Goal: Task Accomplishment & Management: Complete application form

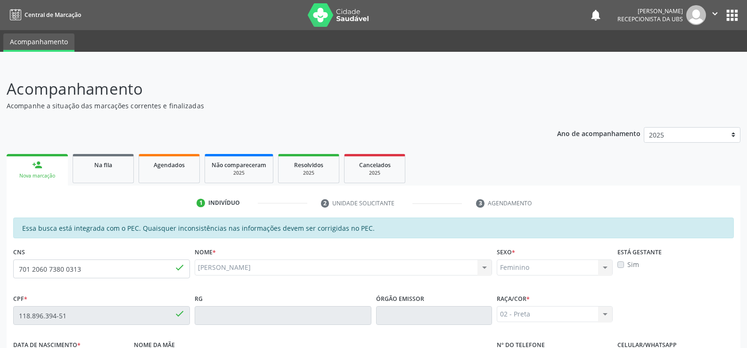
scroll to position [94, 0]
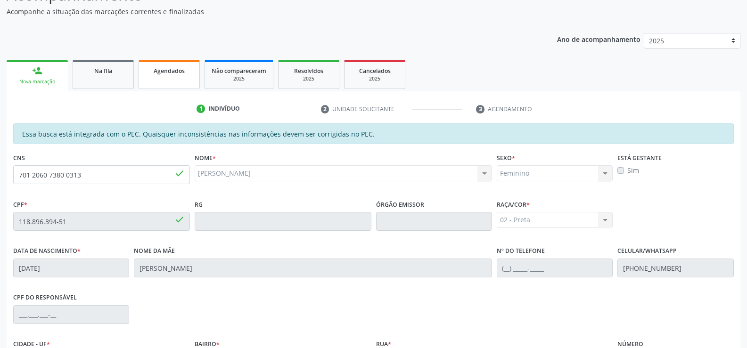
click at [177, 66] on div "Agendados" at bounding box center [169, 70] width 47 height 10
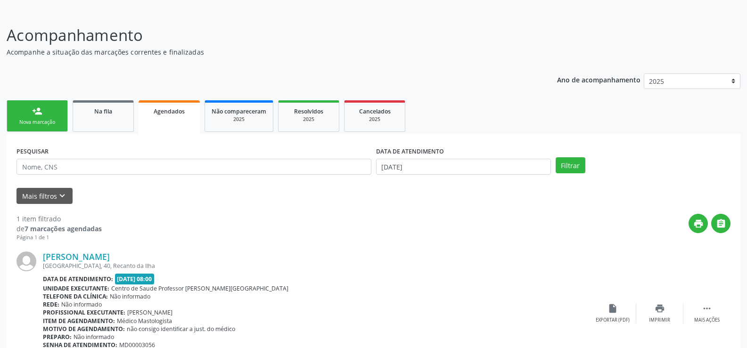
scroll to position [107, 0]
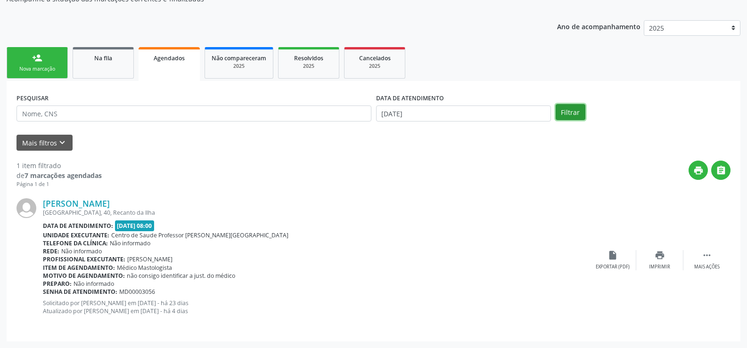
click at [575, 117] on button "Filtrar" at bounding box center [570, 112] width 30 height 16
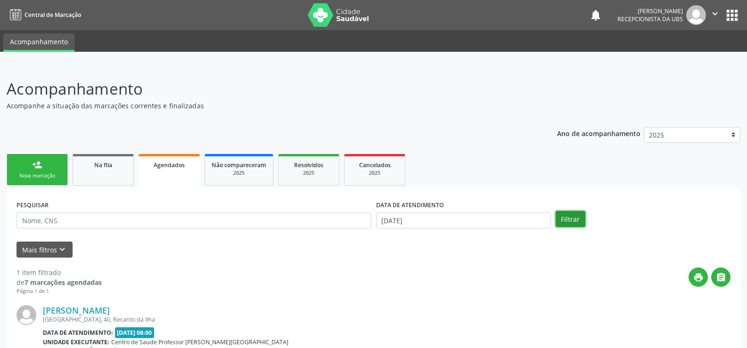
click at [577, 216] on button "Filtrar" at bounding box center [570, 219] width 30 height 16
click at [571, 220] on button "Filtrar" at bounding box center [570, 219] width 30 height 16
drag, startPoint x: 429, startPoint y: 208, endPoint x: 429, endPoint y: 216, distance: 8.0
click at [429, 216] on div "DATA DE ATENDIMENTO [DATE]" at bounding box center [463, 213] width 175 height 30
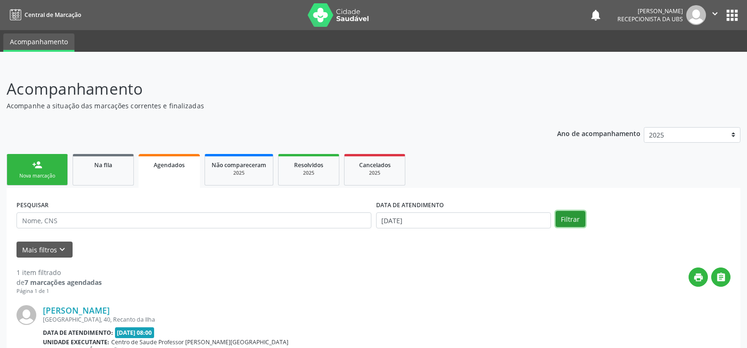
click at [575, 224] on button "Filtrar" at bounding box center [570, 219] width 30 height 16
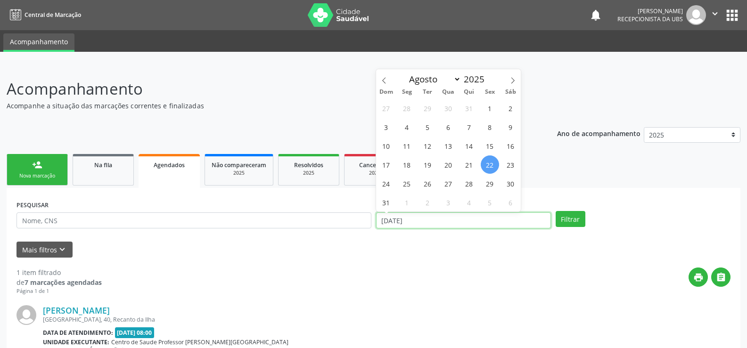
click at [427, 221] on input "[DATE]" at bounding box center [463, 220] width 175 height 16
click at [517, 184] on span "30" at bounding box center [510, 183] width 18 height 18
type input "3[DATE]"
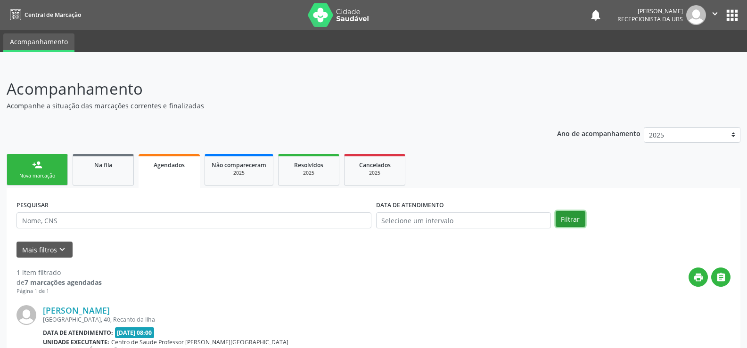
click at [562, 220] on button "Filtrar" at bounding box center [570, 219] width 30 height 16
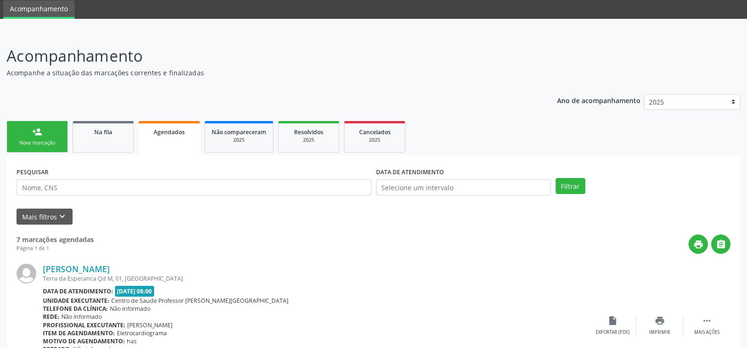
scroll to position [20, 0]
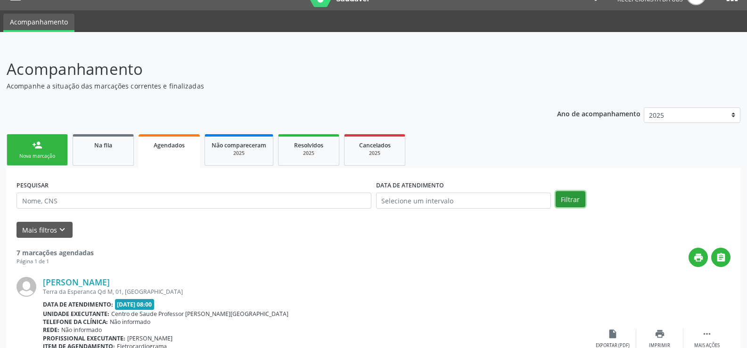
click at [572, 199] on button "Filtrar" at bounding box center [570, 199] width 30 height 16
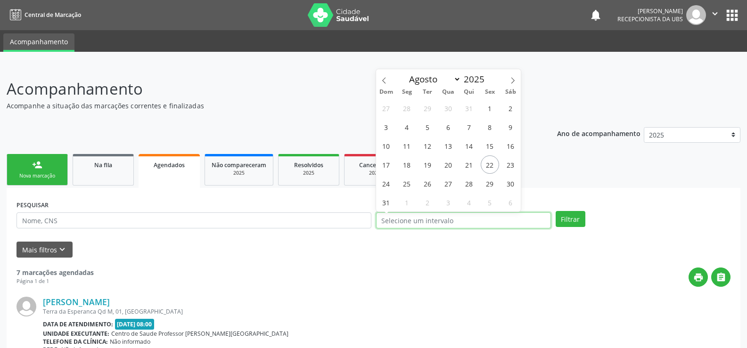
click at [426, 216] on input "text" at bounding box center [463, 220] width 175 height 16
click at [386, 203] on span "31" at bounding box center [386, 202] width 18 height 18
type input "[DATE]"
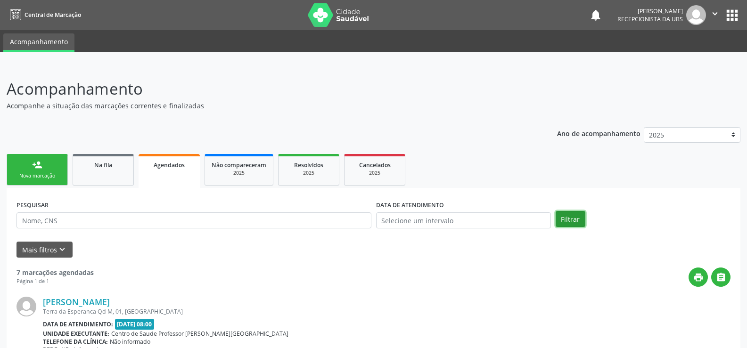
click at [579, 215] on button "Filtrar" at bounding box center [570, 219] width 30 height 16
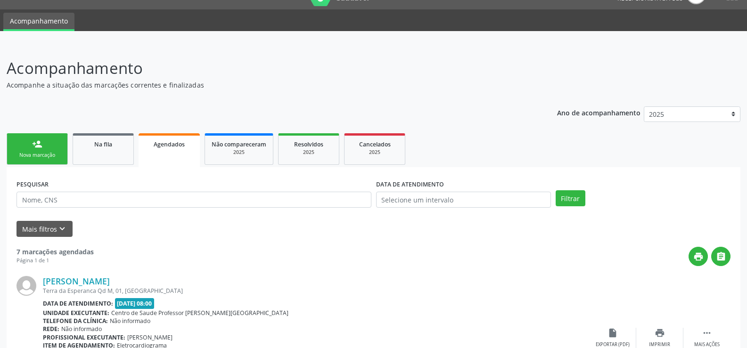
scroll to position [20, 0]
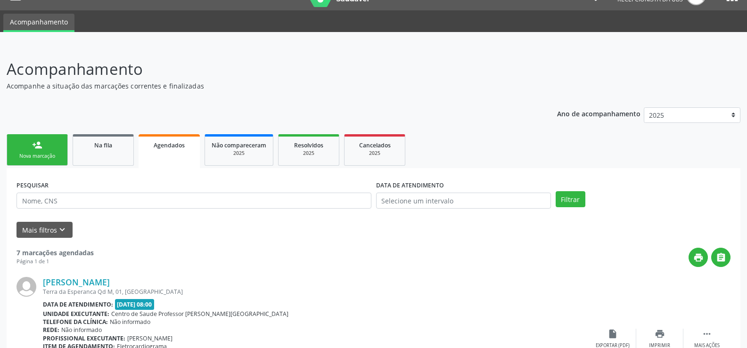
click at [34, 149] on div "person_add" at bounding box center [37, 145] width 10 height 10
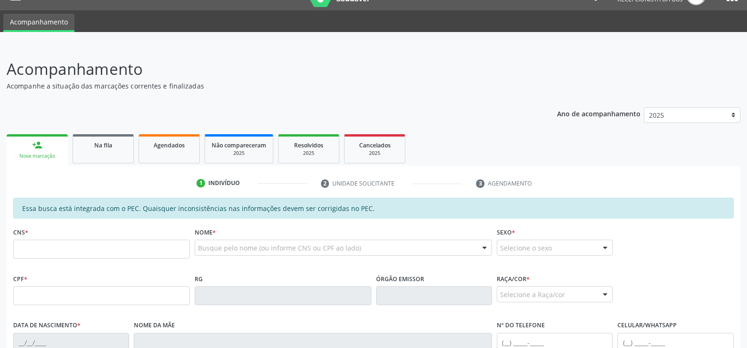
click at [34, 149] on div "person_add" at bounding box center [37, 145] width 10 height 10
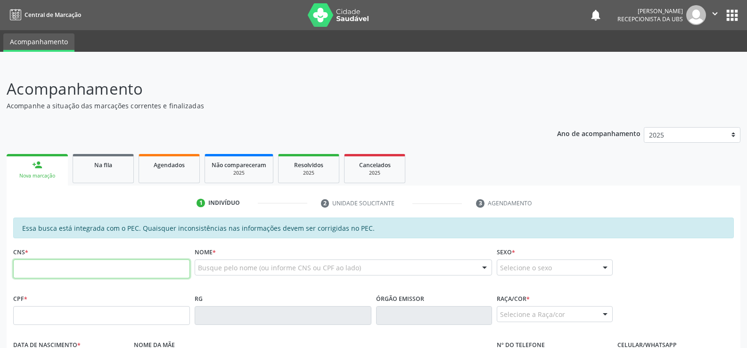
click at [49, 269] on input "text" at bounding box center [101, 269] width 177 height 19
type input "701 2060 7380 0313"
type input "118.896.394-51"
type input "[DATE]"
type input "[PERSON_NAME]"
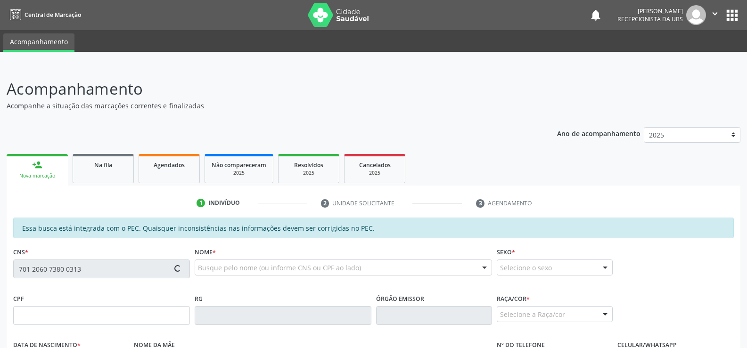
type input "[PHONE_NUMBER]"
type input "S/N"
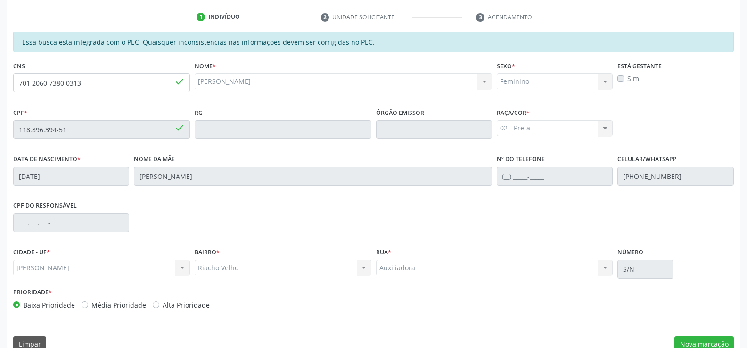
scroll to position [203, 0]
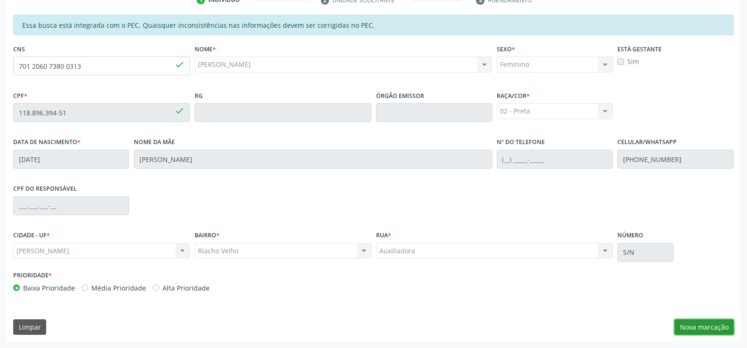
click at [698, 327] on button "Nova marcação" at bounding box center [703, 327] width 59 height 16
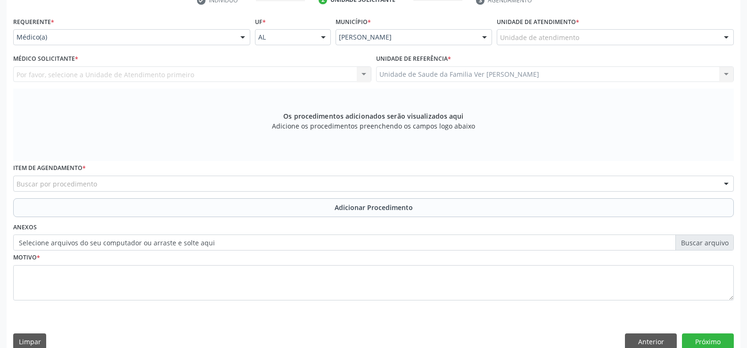
scroll to position [204, 0]
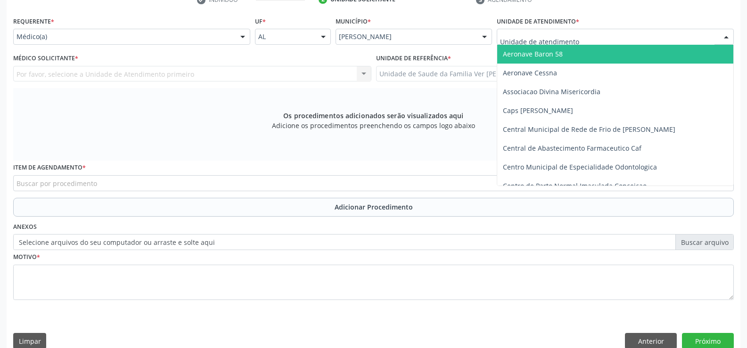
click at [724, 38] on div at bounding box center [726, 37] width 14 height 16
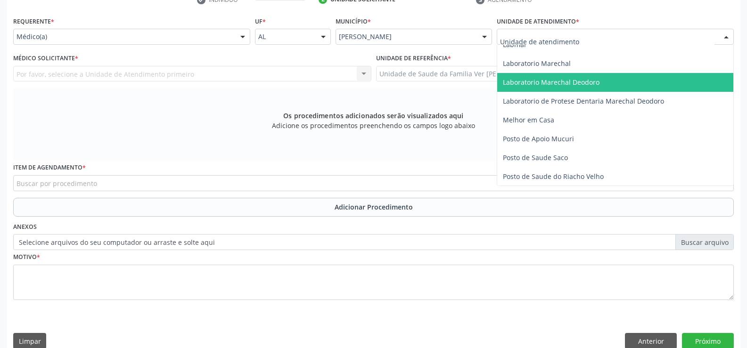
scroll to position [377, 0]
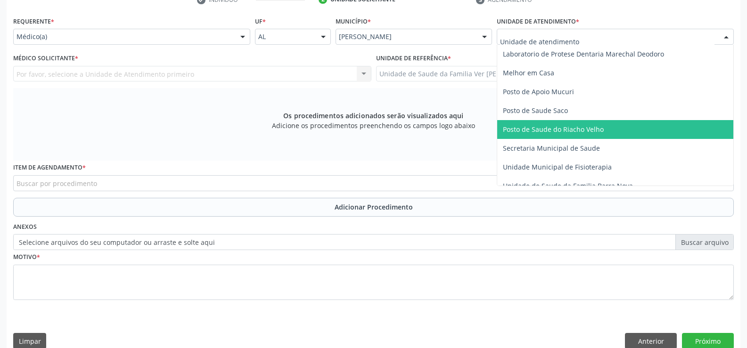
click at [556, 132] on span "Posto de Saude do Riacho Velho" at bounding box center [553, 129] width 101 height 9
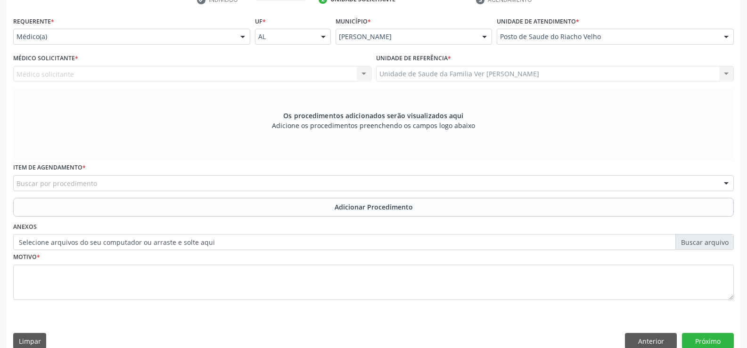
click at [241, 41] on div at bounding box center [243, 37] width 14 height 16
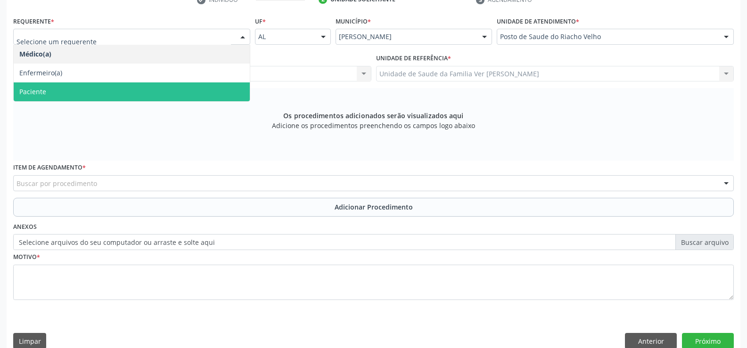
click at [214, 85] on span "Paciente" at bounding box center [132, 91] width 236 height 19
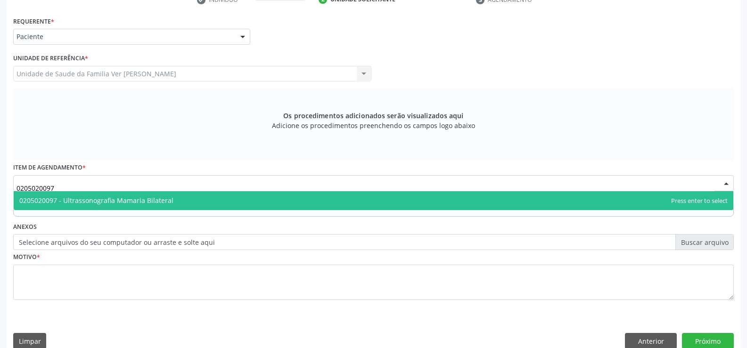
click at [155, 198] on span "0205020097 - Ultrassonografia Mamaria Bilateral" at bounding box center [96, 200] width 154 height 9
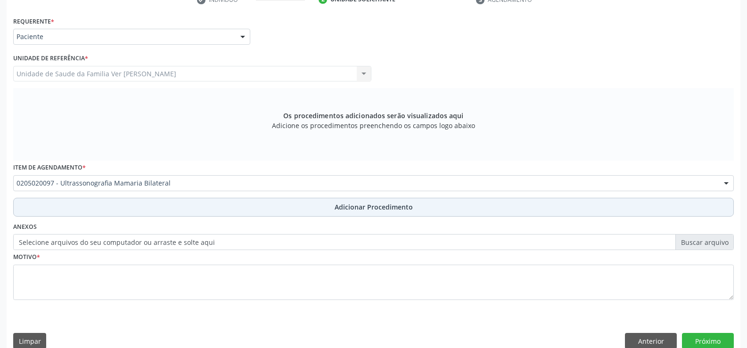
click at [351, 203] on span "Adicionar Procedimento" at bounding box center [374, 207] width 78 height 10
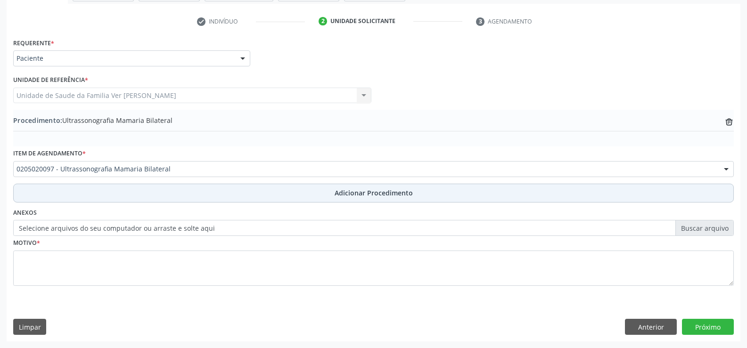
click at [369, 195] on span "Adicionar Procedimento" at bounding box center [374, 193] width 78 height 10
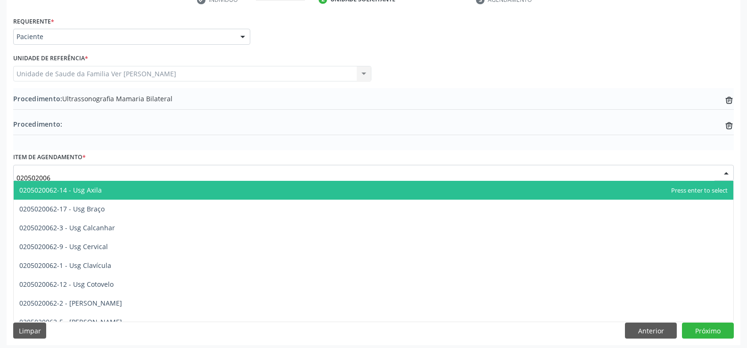
type input "0205020062"
click at [114, 194] on span "0205020062-14 - Usg Axila" at bounding box center [373, 190] width 719 height 19
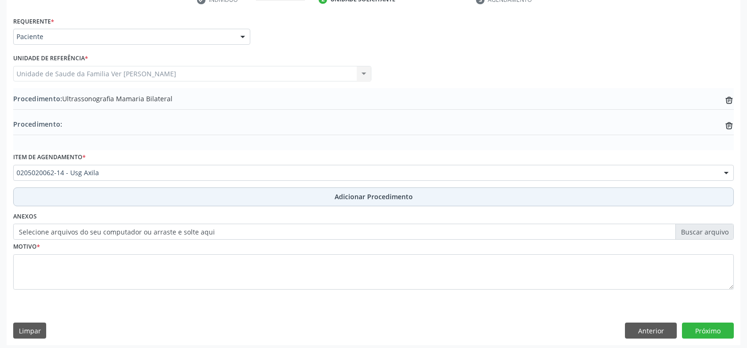
click at [369, 196] on span "Adicionar Procedimento" at bounding box center [374, 197] width 78 height 10
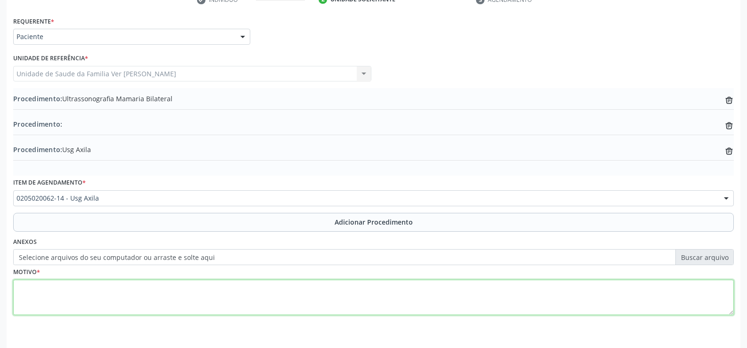
click at [32, 287] on textarea at bounding box center [373, 298] width 720 height 36
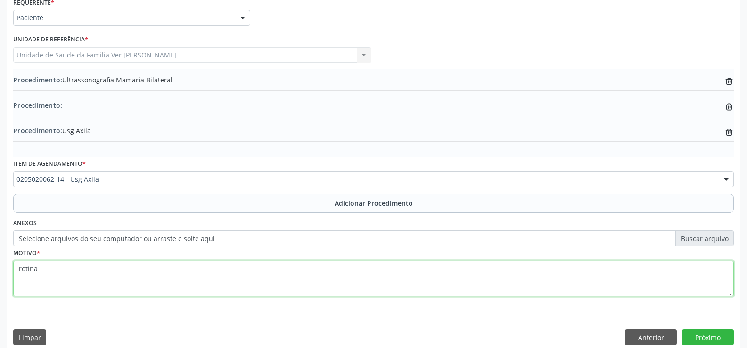
scroll to position [233, 0]
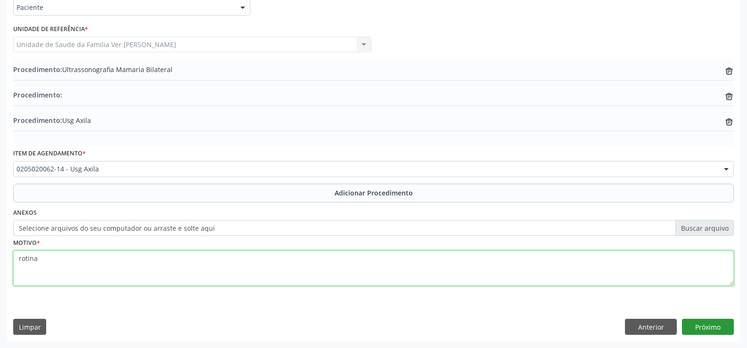
type textarea "rotina"
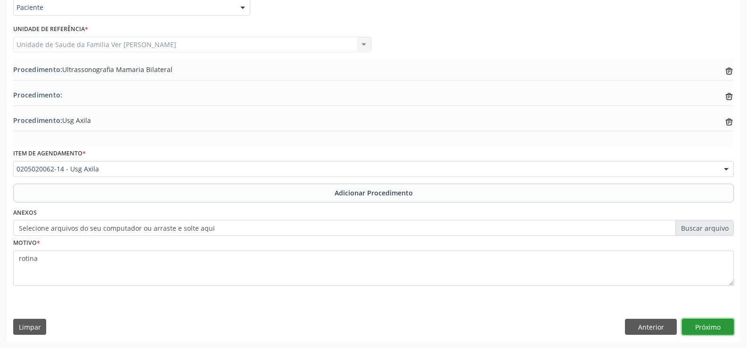
click at [705, 324] on button "Próximo" at bounding box center [708, 327] width 52 height 16
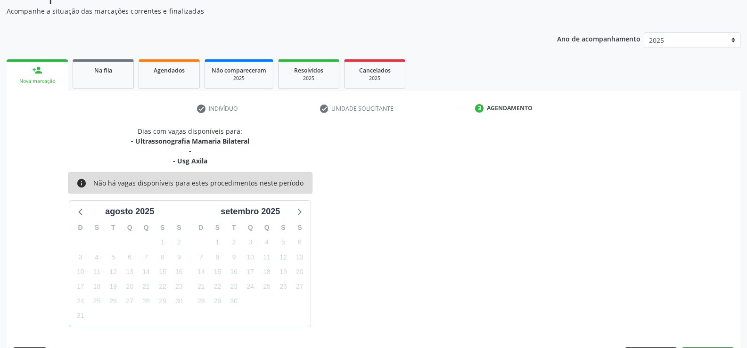
scroll to position [122, 0]
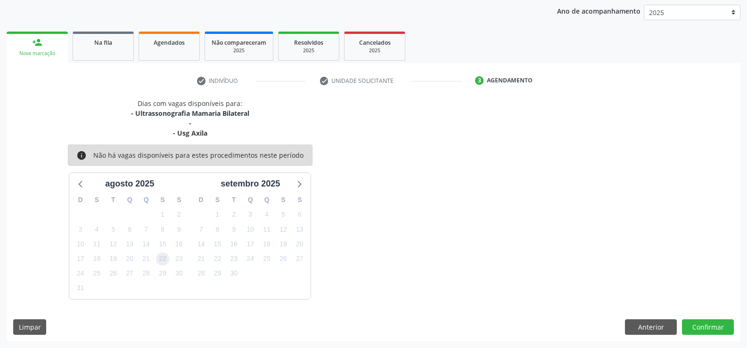
click at [165, 258] on span "22" at bounding box center [162, 259] width 13 height 13
click at [697, 321] on button "Confirmar" at bounding box center [708, 327] width 52 height 16
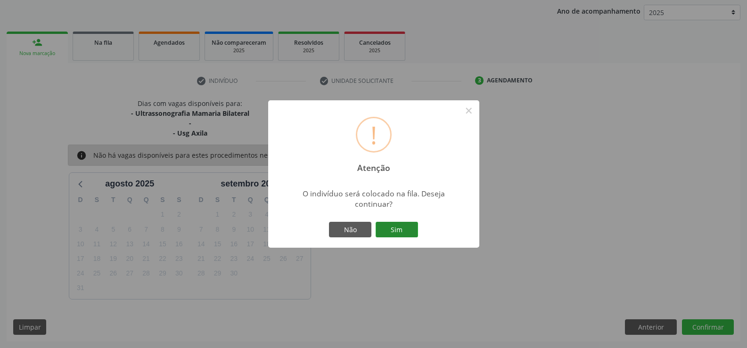
click at [413, 226] on button "Sim" at bounding box center [396, 230] width 42 height 16
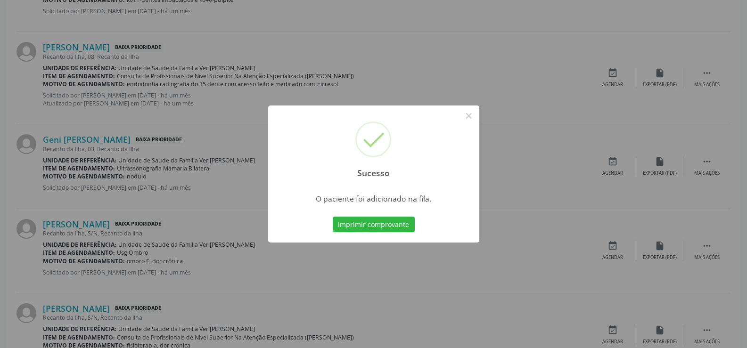
scroll to position [943, 0]
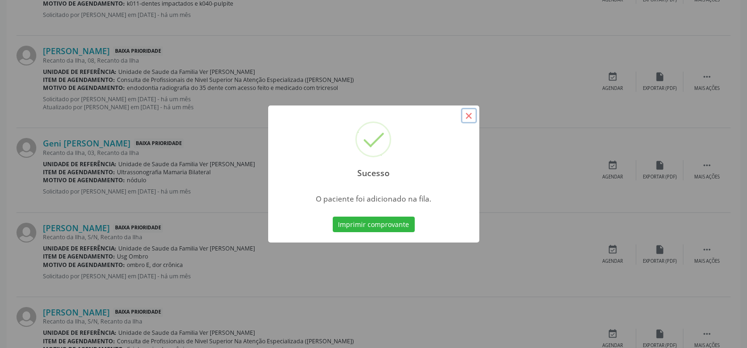
click at [470, 112] on button "×" at bounding box center [469, 116] width 16 height 16
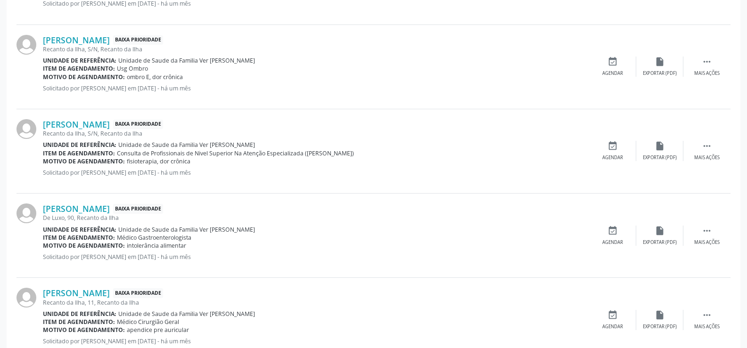
scroll to position [1273, 0]
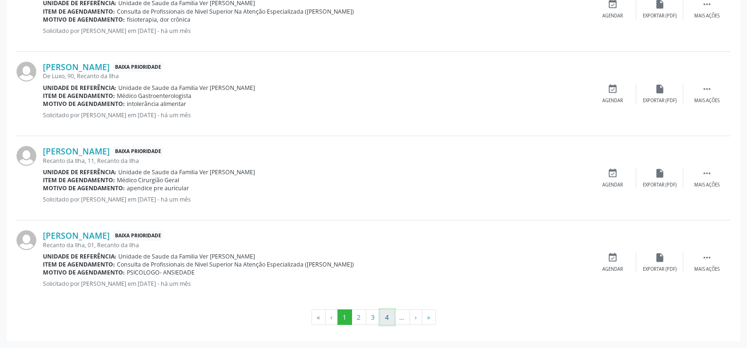
click at [390, 323] on button "4" at bounding box center [387, 318] width 15 height 16
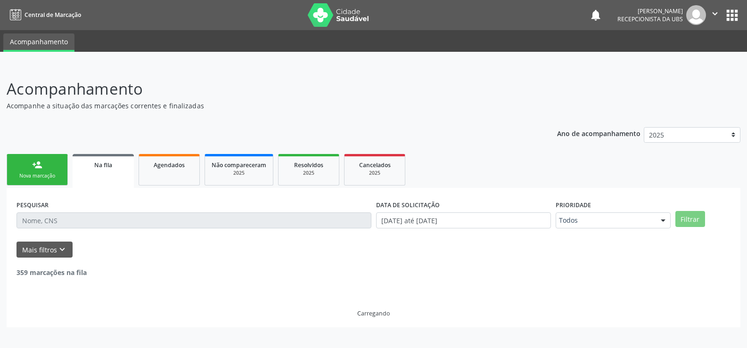
scroll to position [0, 0]
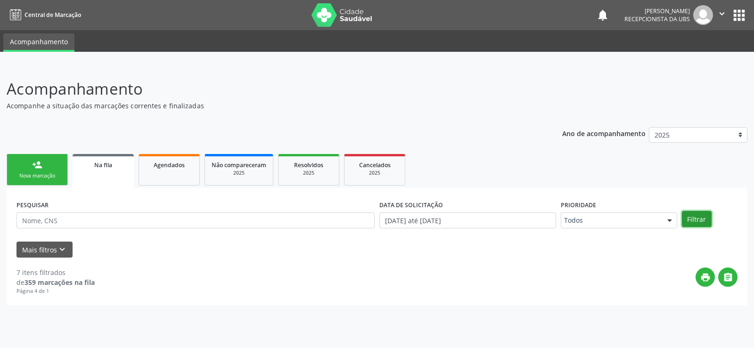
click at [696, 216] on button "Filtrar" at bounding box center [697, 219] width 30 height 16
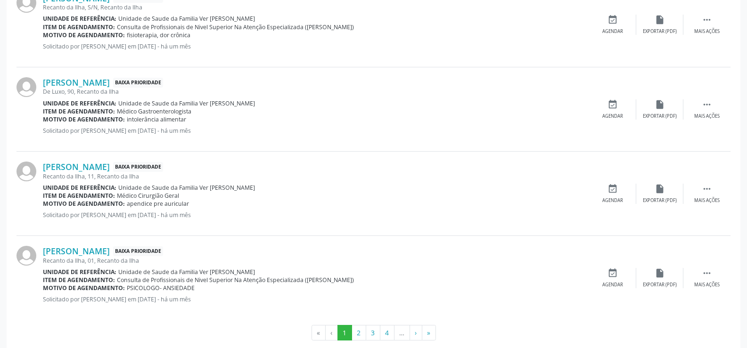
scroll to position [1273, 0]
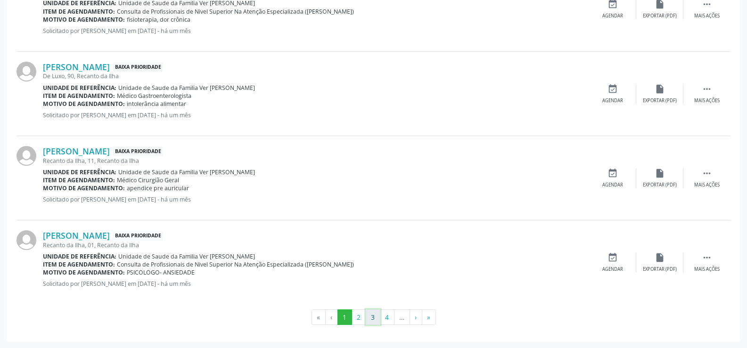
click at [376, 321] on button "3" at bounding box center [373, 318] width 15 height 16
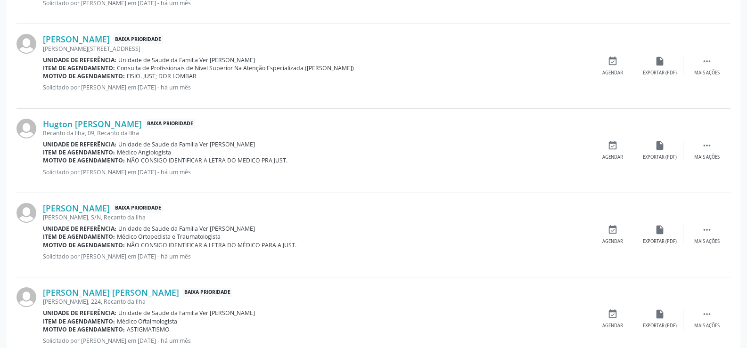
scroll to position [1249, 0]
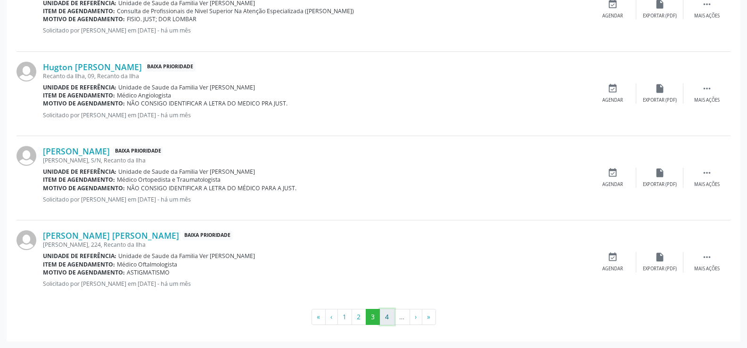
click at [383, 316] on button "4" at bounding box center [387, 317] width 15 height 16
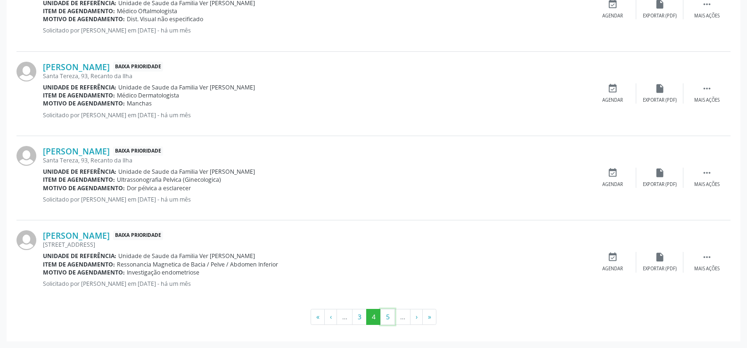
click at [383, 316] on button "5" at bounding box center [387, 317] width 15 height 16
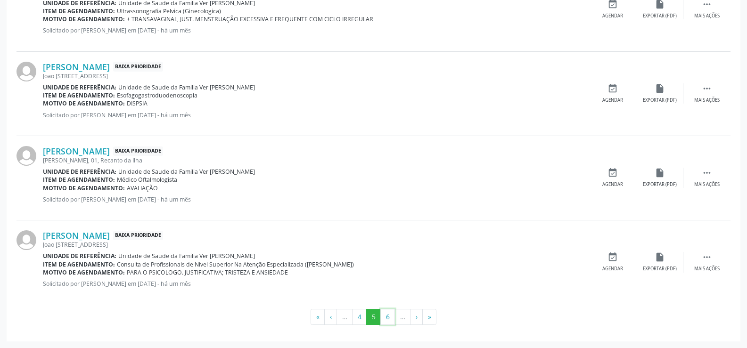
click at [383, 316] on button "6" at bounding box center [387, 317] width 15 height 16
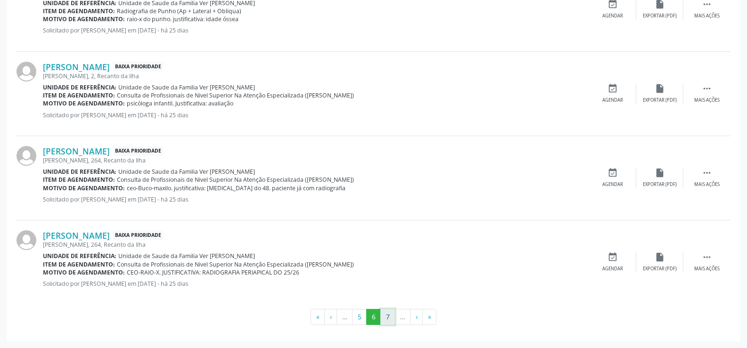
click at [386, 320] on button "7" at bounding box center [387, 317] width 15 height 16
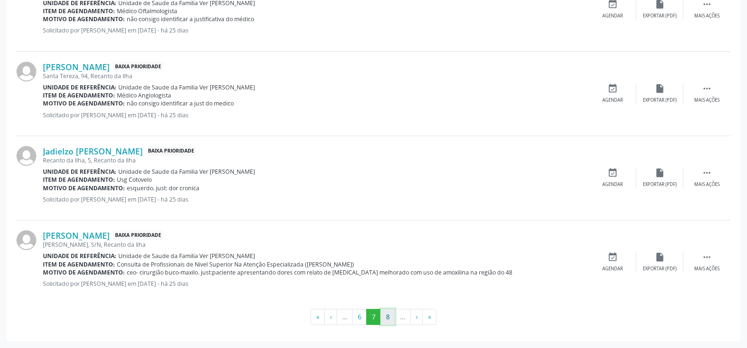
click at [391, 315] on button "8" at bounding box center [387, 317] width 15 height 16
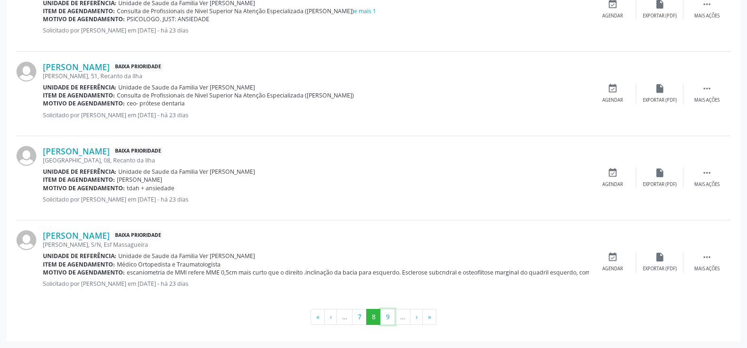
click at [391, 315] on button "9" at bounding box center [387, 317] width 15 height 16
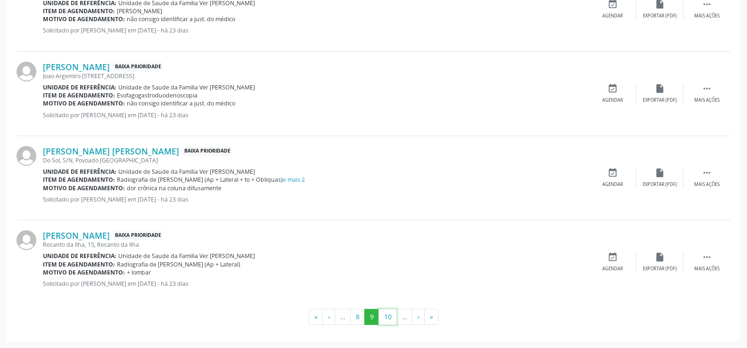
click at [391, 315] on button "10" at bounding box center [387, 317] width 18 height 16
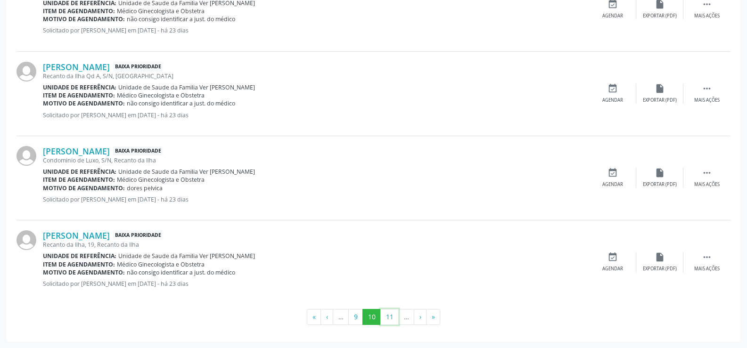
click at [391, 315] on button "11" at bounding box center [389, 317] width 18 height 16
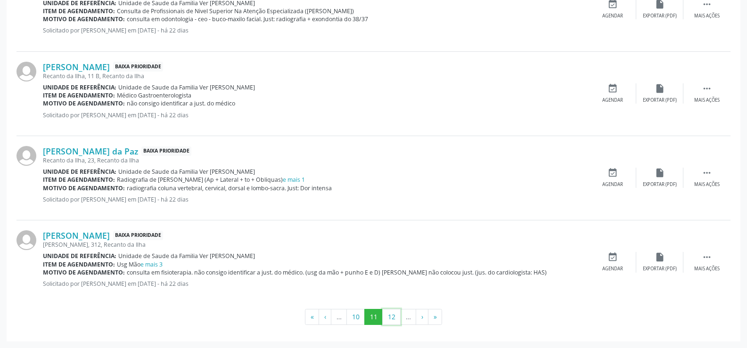
click at [391, 315] on button "12" at bounding box center [391, 317] width 18 height 16
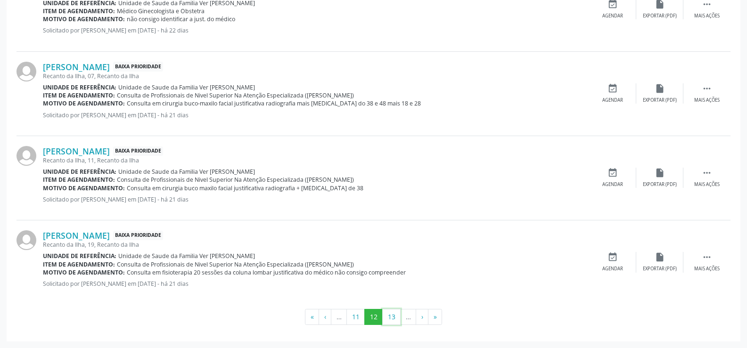
click at [391, 315] on button "13" at bounding box center [391, 317] width 18 height 16
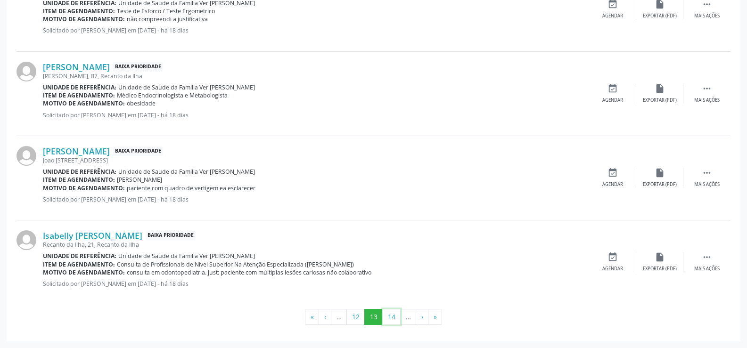
click at [391, 315] on button "14" at bounding box center [391, 317] width 18 height 16
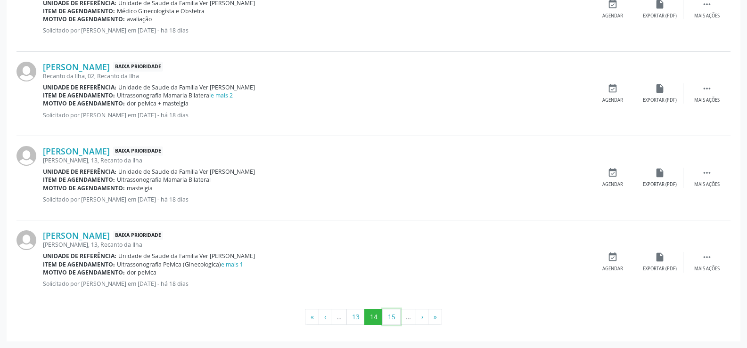
click at [391, 315] on button "15" at bounding box center [391, 317] width 18 height 16
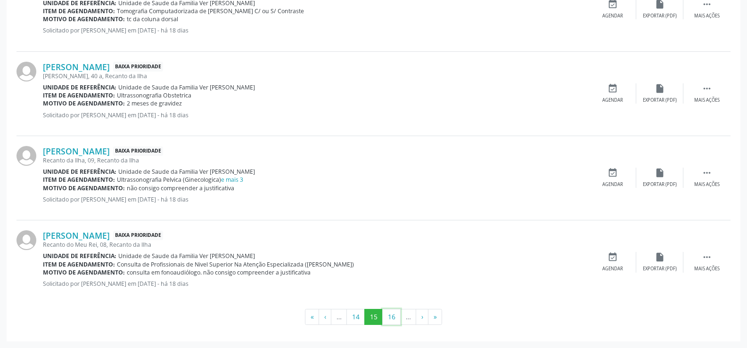
click at [391, 315] on button "16" at bounding box center [391, 317] width 18 height 16
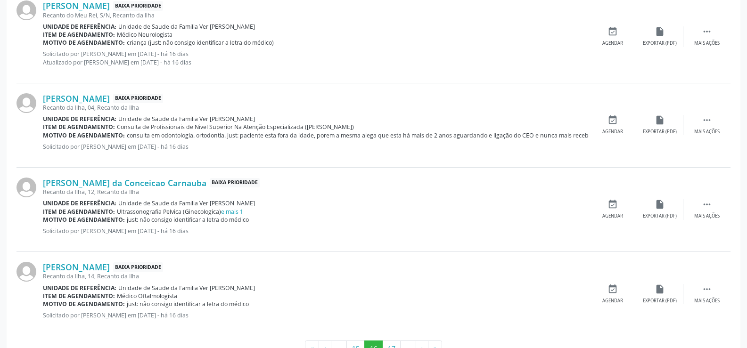
scroll to position [1257, 0]
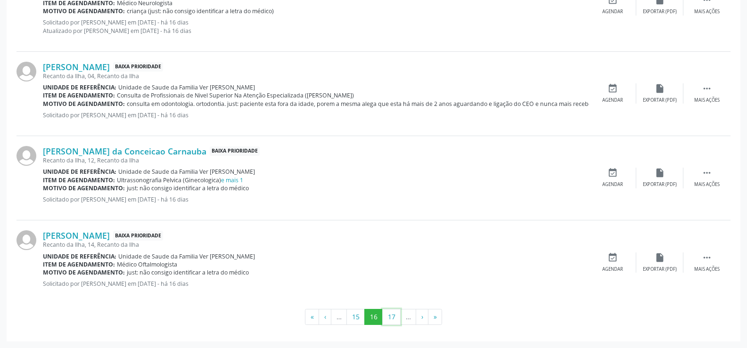
click at [391, 315] on button "17" at bounding box center [391, 317] width 18 height 16
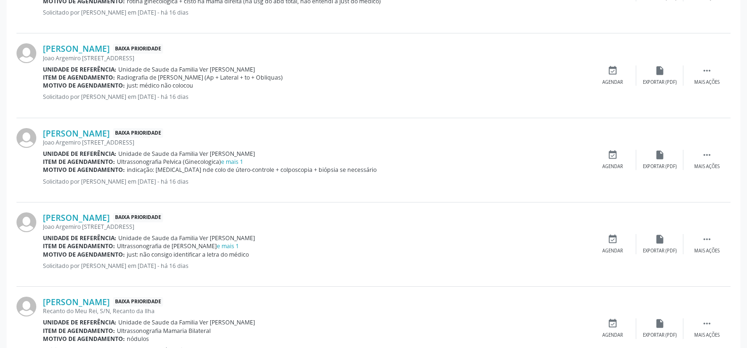
scroll to position [1249, 0]
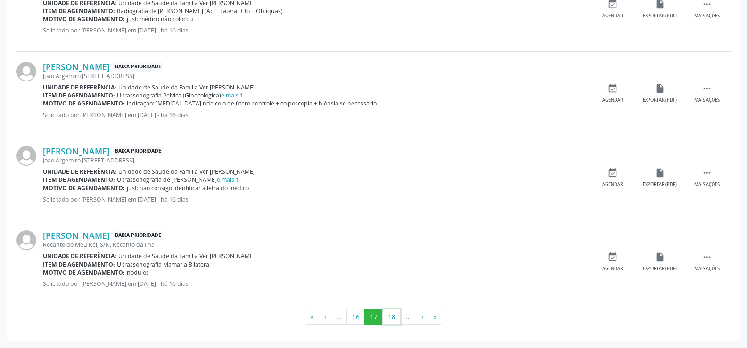
click at [391, 315] on button "18" at bounding box center [391, 317] width 18 height 16
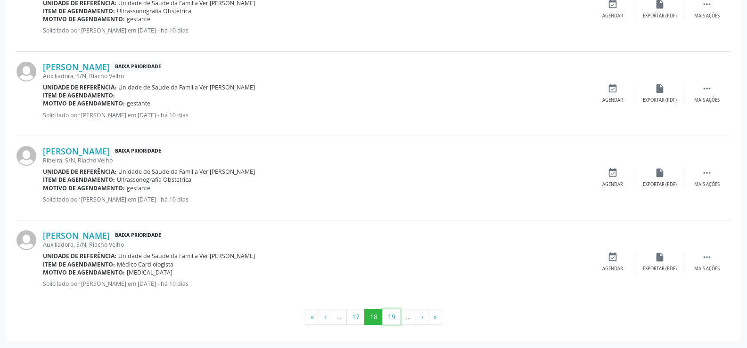
click at [391, 315] on button "19" at bounding box center [391, 317] width 18 height 16
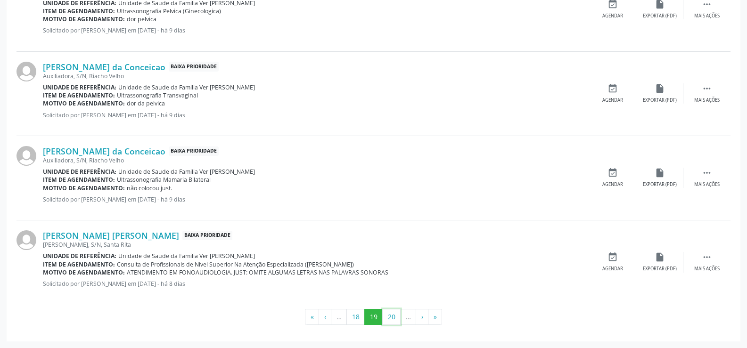
click at [391, 315] on button "20" at bounding box center [391, 317] width 18 height 16
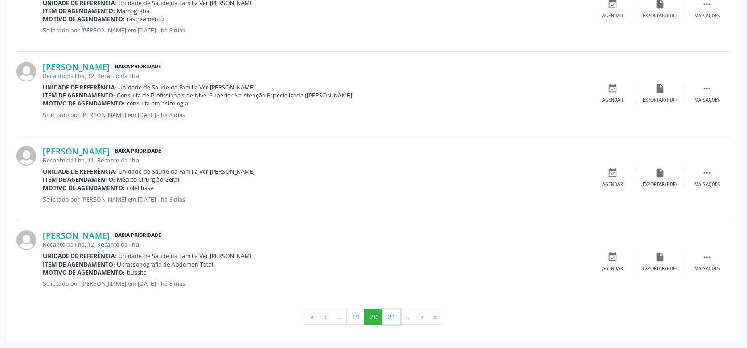
click at [391, 315] on button "21" at bounding box center [391, 317] width 18 height 16
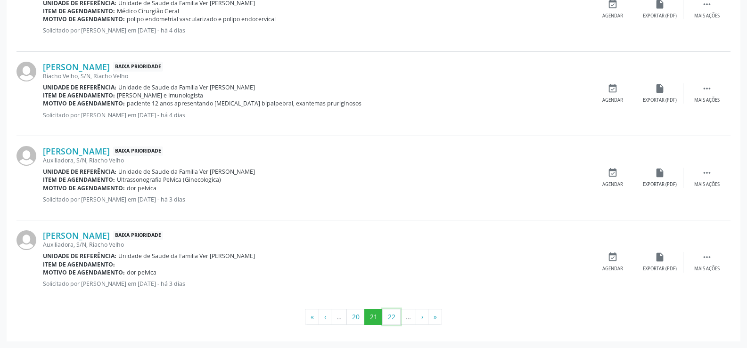
click at [391, 315] on button "22" at bounding box center [391, 317] width 18 height 16
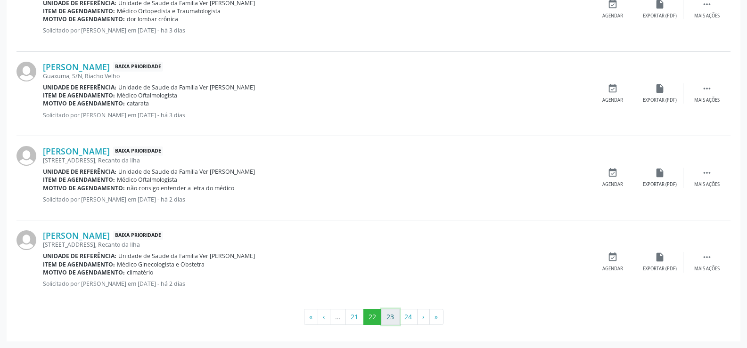
click at [395, 318] on button "23" at bounding box center [390, 317] width 18 height 16
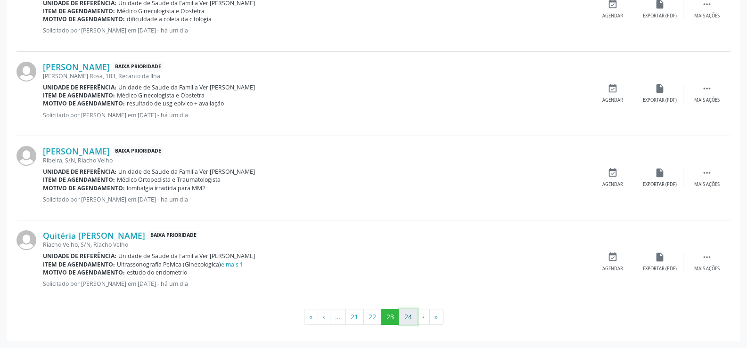
click at [404, 315] on button "24" at bounding box center [408, 317] width 18 height 16
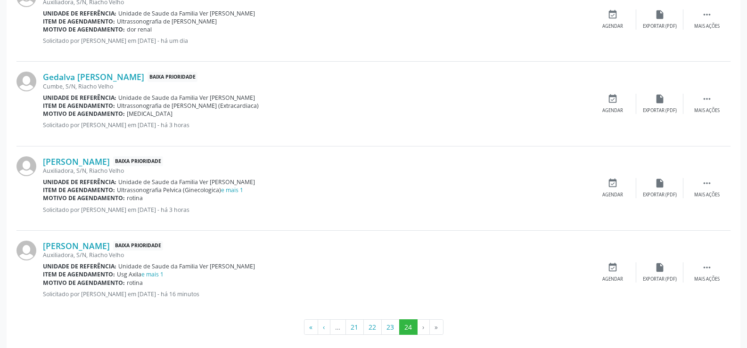
scroll to position [1164, 0]
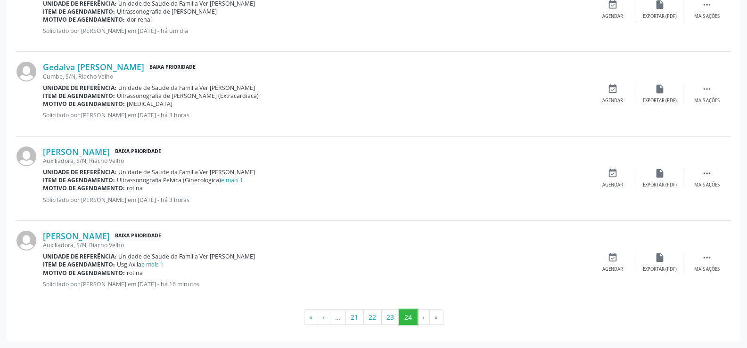
click at [404, 316] on button "24" at bounding box center [408, 318] width 18 height 16
click at [403, 317] on button "24" at bounding box center [408, 318] width 18 height 16
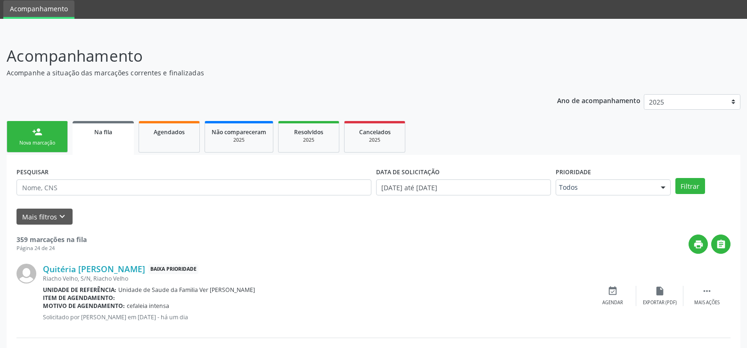
scroll to position [0, 0]
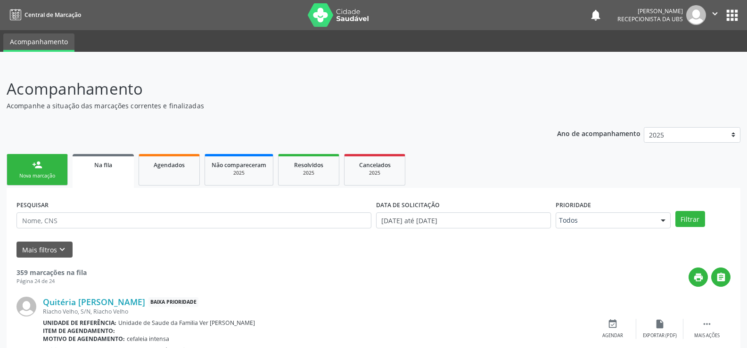
click at [26, 166] on link "person_add Nova marcação" at bounding box center [37, 170] width 61 height 32
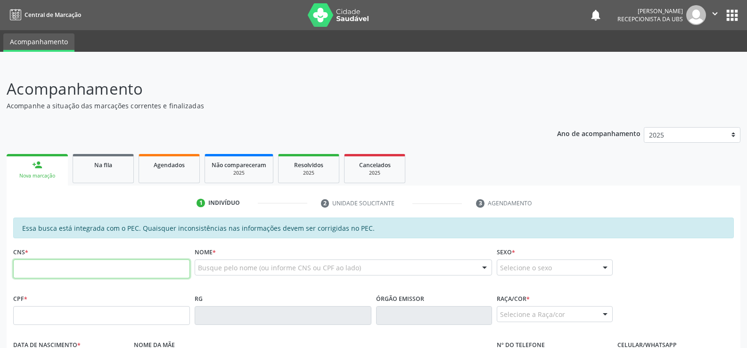
click at [33, 270] on input "text" at bounding box center [101, 269] width 177 height 19
type input "701 8092 2680 4473"
type input "069.480.394-48"
type input "[DATE]"
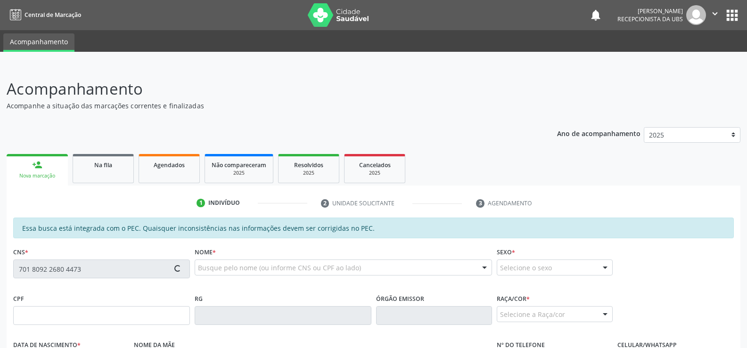
type input "Benedita dos Santos"
type input "[PHONE_NUMBER]"
type input "S/N"
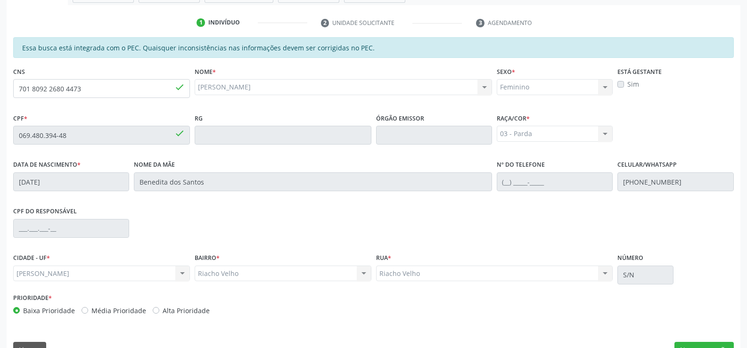
scroll to position [188, 0]
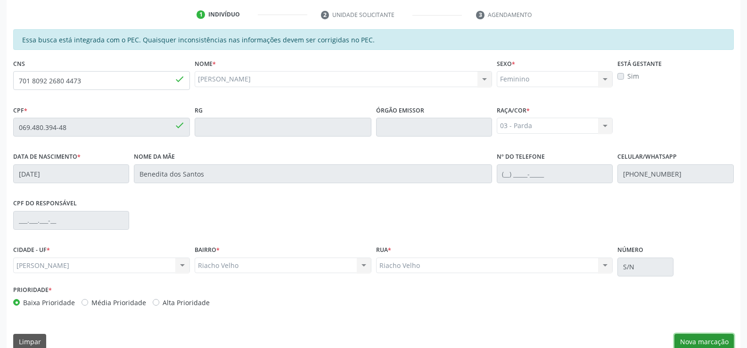
click at [712, 342] on button "Nova marcação" at bounding box center [703, 342] width 59 height 16
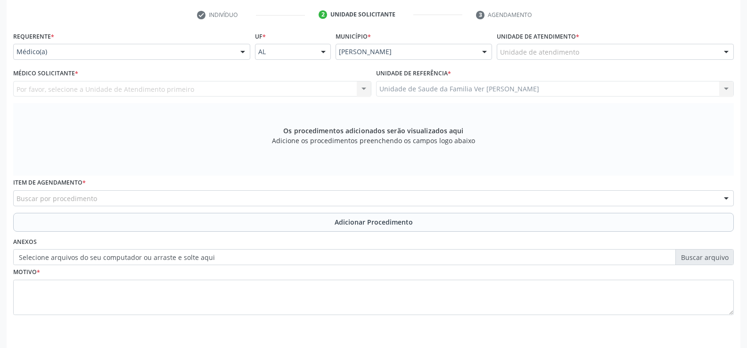
click at [728, 49] on div at bounding box center [726, 52] width 14 height 16
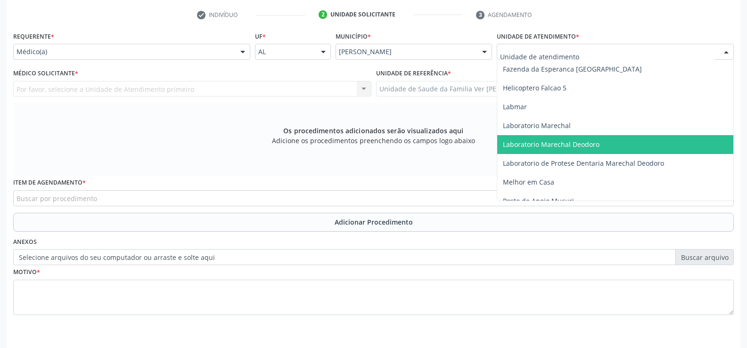
scroll to position [330, 0]
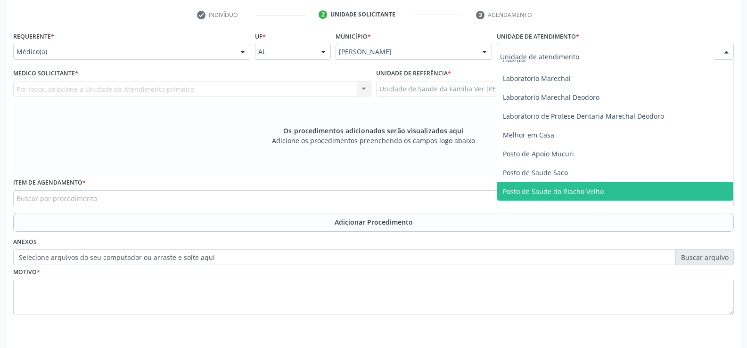
click at [525, 186] on span "Posto de Saude do Riacho Velho" at bounding box center [615, 191] width 236 height 19
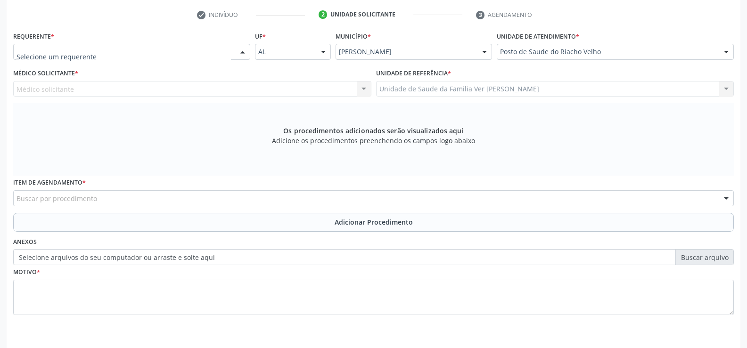
click at [244, 47] on div at bounding box center [243, 52] width 14 height 16
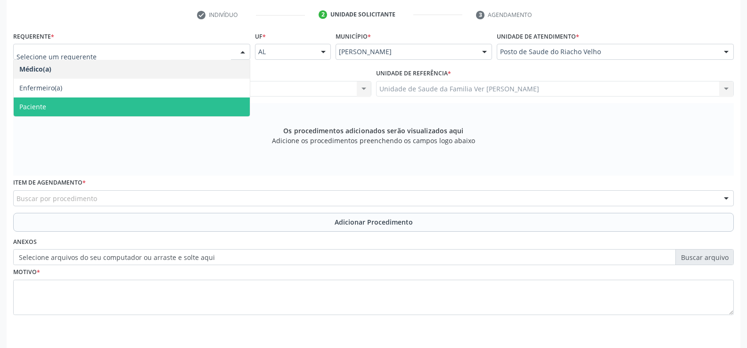
click at [97, 119] on div "Os procedimentos adicionados serão visualizados aqui Adicione os procedimentos …" at bounding box center [373, 139] width 720 height 73
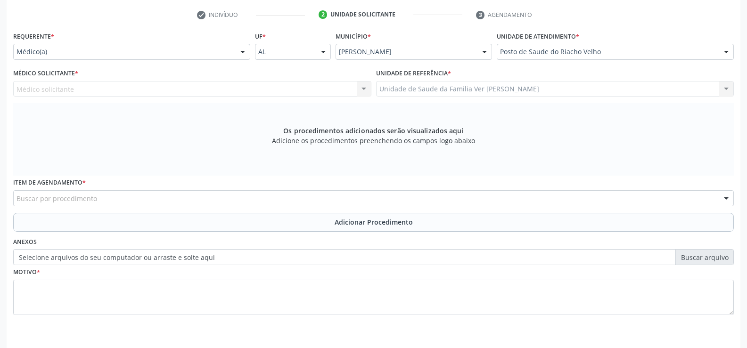
click at [241, 53] on div at bounding box center [243, 52] width 14 height 16
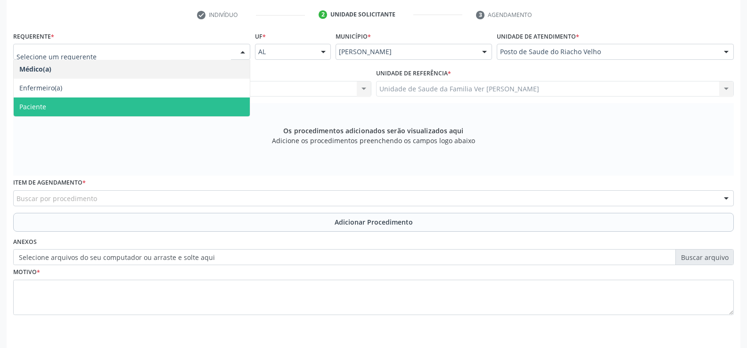
click at [211, 114] on span "Paciente" at bounding box center [132, 107] width 236 height 19
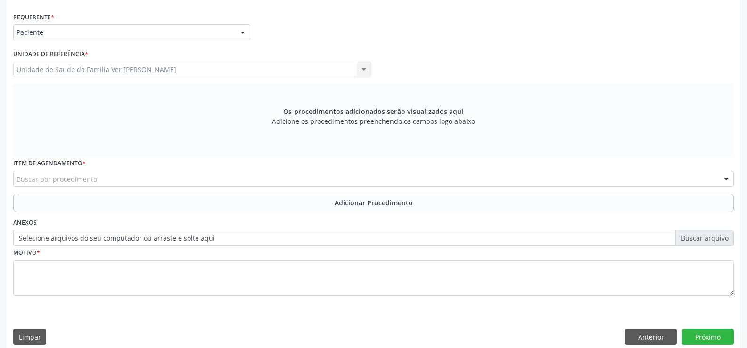
scroll to position [218, 0]
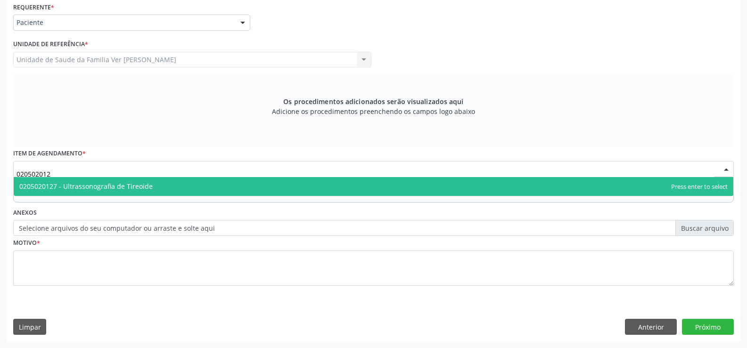
type input "0205020127"
click at [102, 184] on span "0205020127 - Ultrassonografia de Tireoide" at bounding box center [85, 186] width 133 height 9
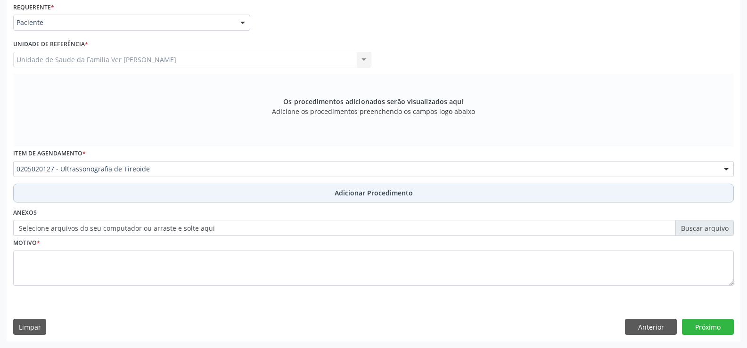
click at [396, 189] on span "Adicionar Procedimento" at bounding box center [374, 193] width 78 height 10
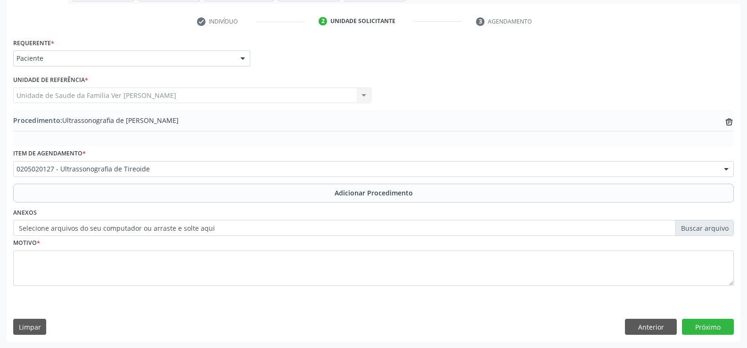
scroll to position [182, 0]
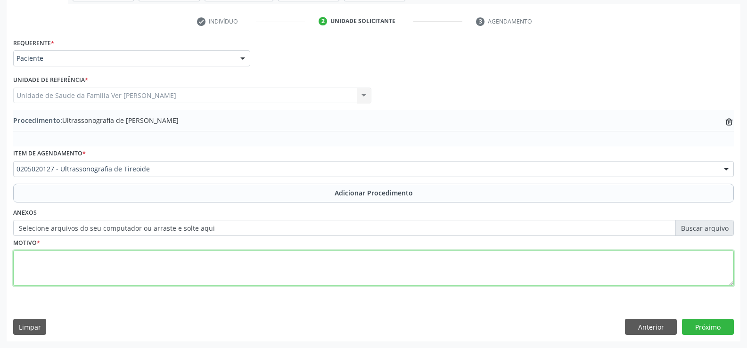
click at [69, 252] on textarea at bounding box center [373, 269] width 720 height 36
type textarea "não tem"
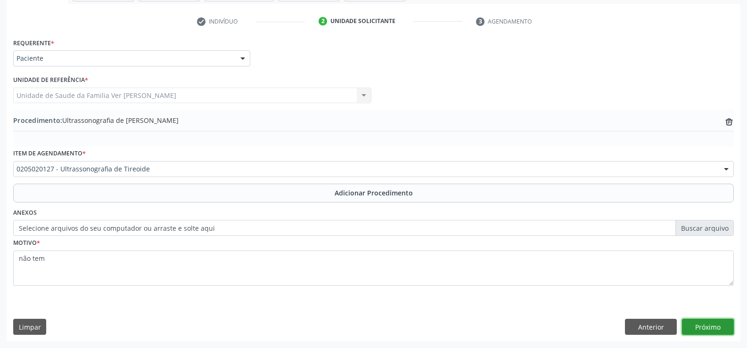
click at [705, 324] on button "Próximo" at bounding box center [708, 327] width 52 height 16
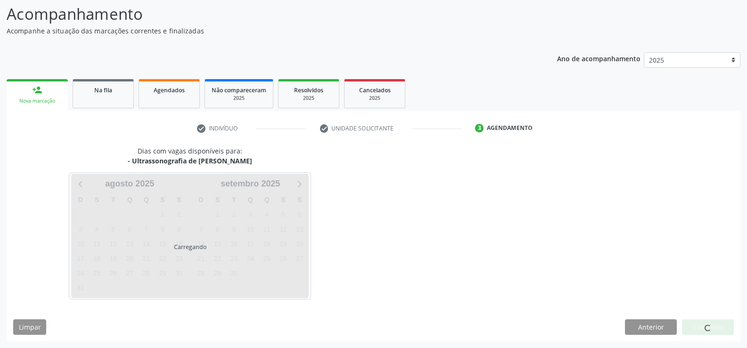
scroll to position [103, 0]
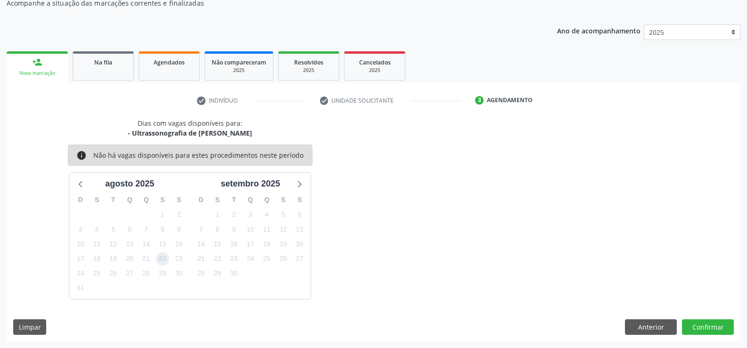
click at [162, 258] on span "22" at bounding box center [162, 259] width 13 height 13
click at [711, 327] on button "Confirmar" at bounding box center [708, 327] width 52 height 16
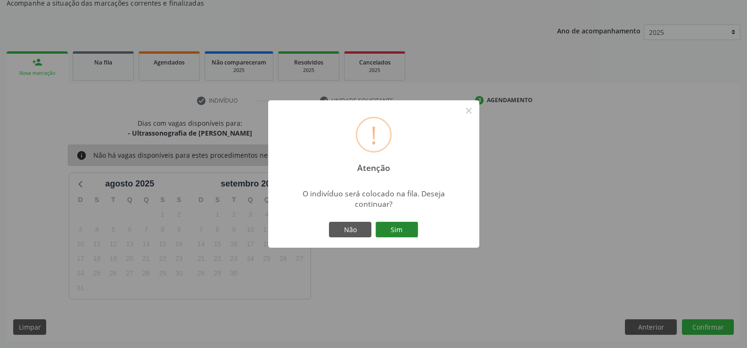
click at [389, 228] on button "Sim" at bounding box center [396, 230] width 42 height 16
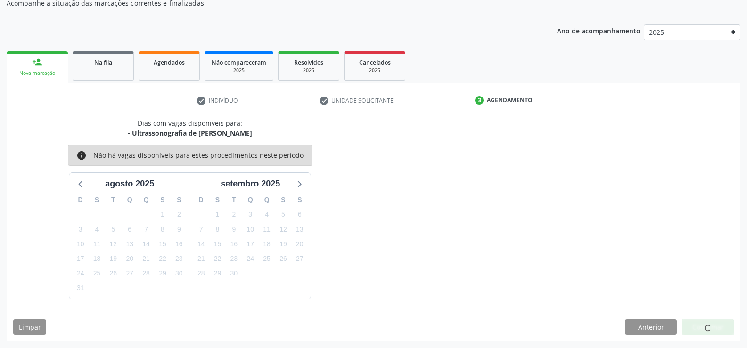
scroll to position [0, 0]
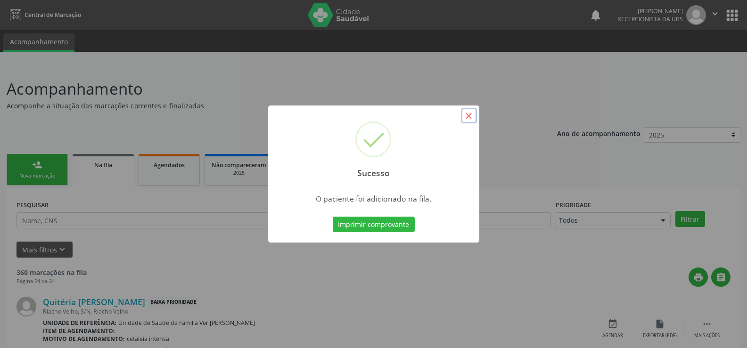
click at [471, 118] on button "×" at bounding box center [469, 116] width 16 height 16
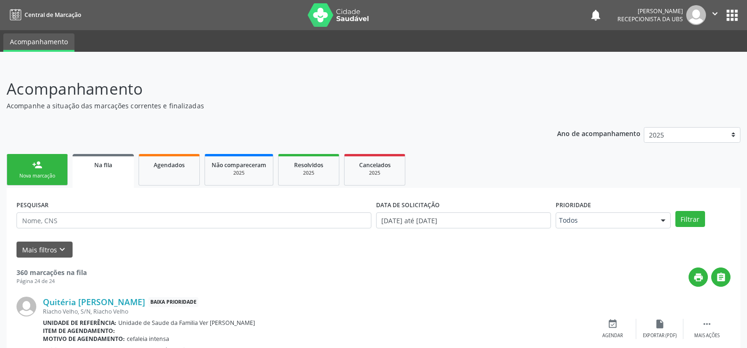
click at [55, 175] on div "Nova marcação" at bounding box center [37, 175] width 47 height 7
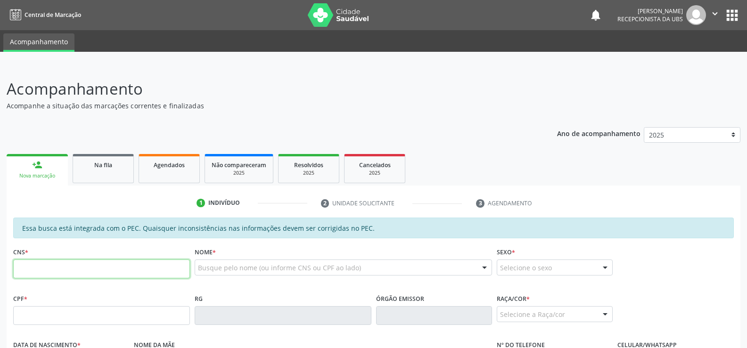
click at [41, 266] on input "text" at bounding box center [101, 269] width 177 height 19
type input "700 1099 1889 3412"
type input "453.694.104-53"
type input "[DATE]"
type input "[PERSON_NAME]"
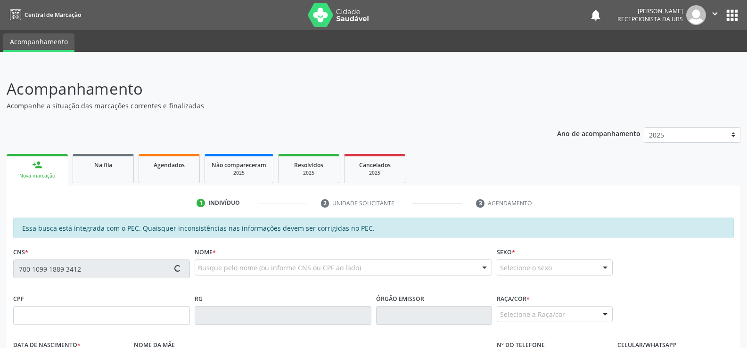
type input "[PHONE_NUMBER]"
type input "S/N"
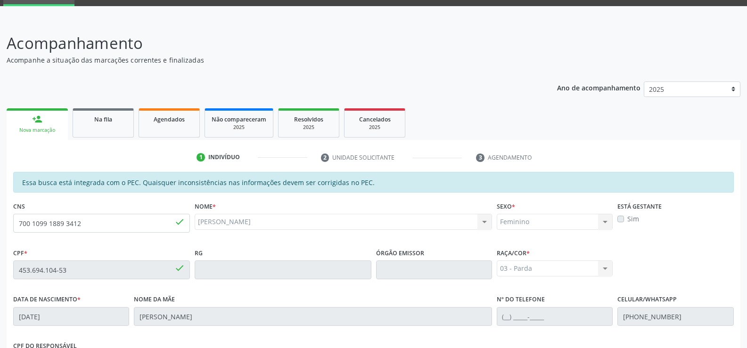
scroll to position [203, 0]
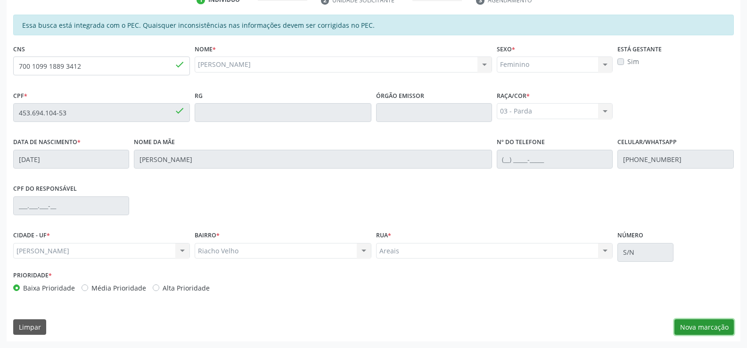
click at [714, 320] on button "Nova marcação" at bounding box center [703, 327] width 59 height 16
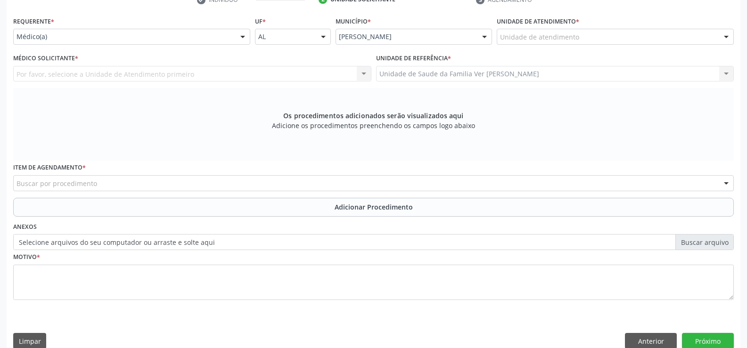
click at [728, 37] on div at bounding box center [726, 37] width 14 height 16
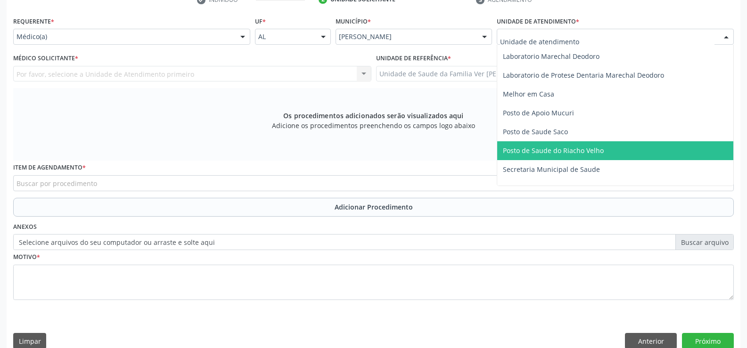
scroll to position [377, 0]
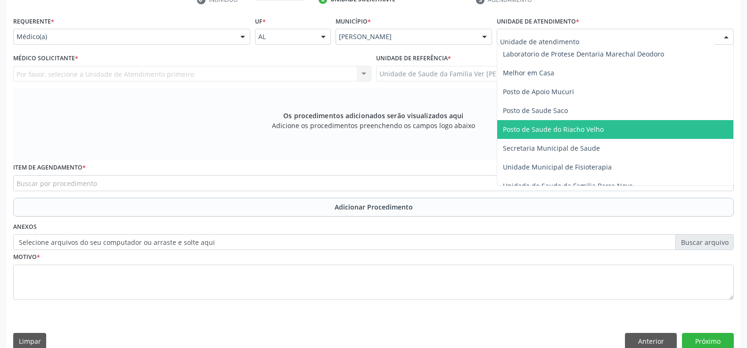
click at [537, 126] on span "Posto de Saude do Riacho Velho" at bounding box center [553, 129] width 101 height 9
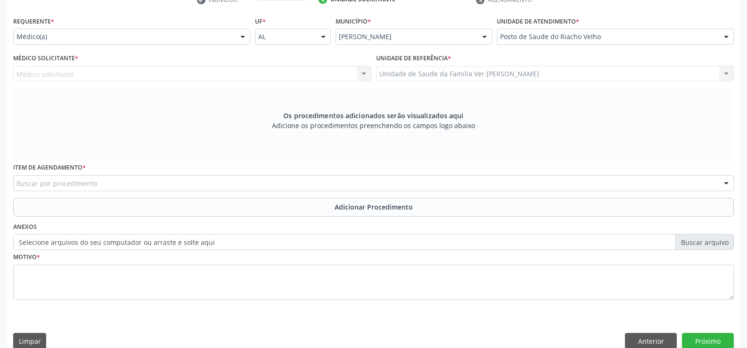
click at [243, 37] on div at bounding box center [243, 37] width 14 height 16
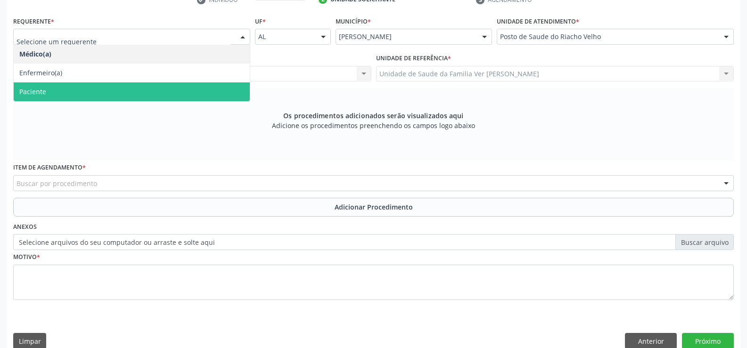
click at [109, 88] on span "Paciente" at bounding box center [132, 91] width 236 height 19
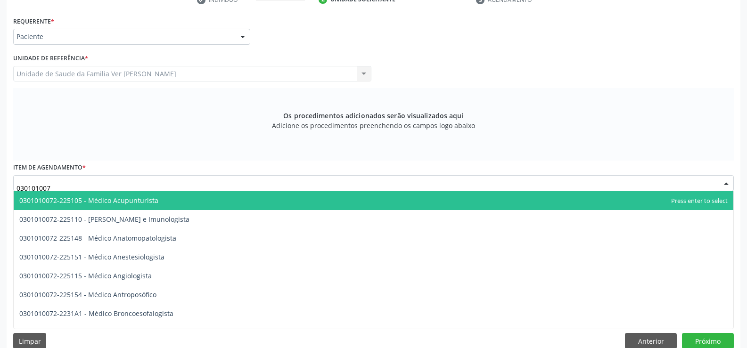
type input "0301010072"
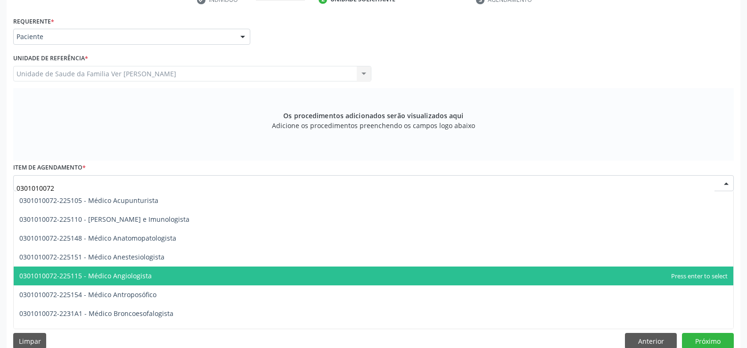
click at [70, 276] on span "0301010072-225115 - Médico Angiologista" at bounding box center [85, 275] width 132 height 9
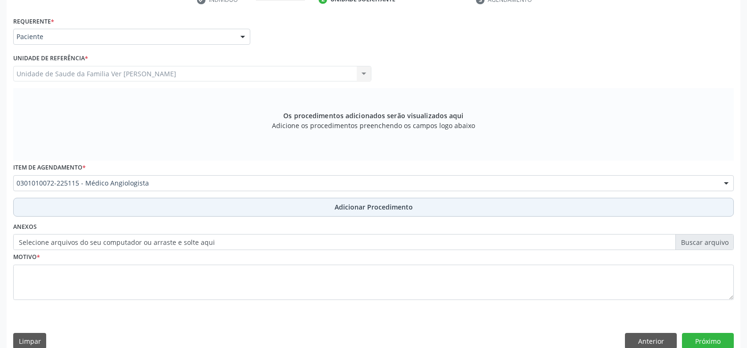
click at [354, 210] on span "Adicionar Procedimento" at bounding box center [374, 207] width 78 height 10
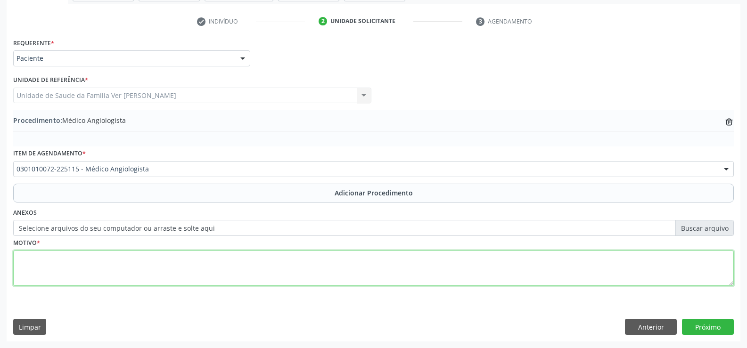
click at [30, 266] on textarea at bounding box center [373, 269] width 720 height 36
type textarea "não tem"
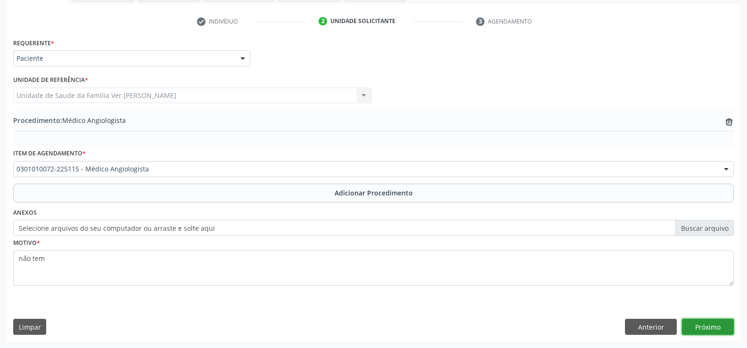
click at [713, 325] on button "Próximo" at bounding box center [708, 327] width 52 height 16
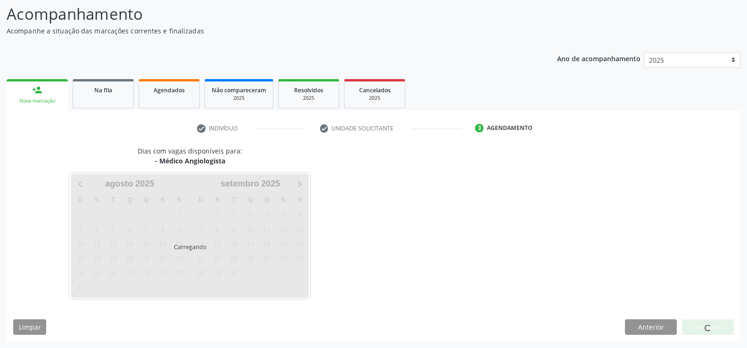
scroll to position [103, 0]
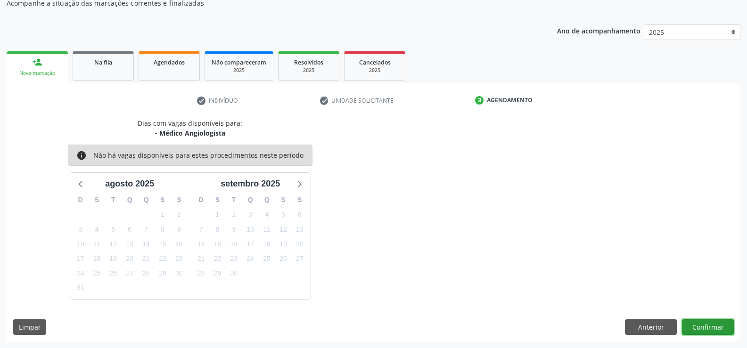
click at [714, 328] on button "Confirmar" at bounding box center [708, 327] width 52 height 16
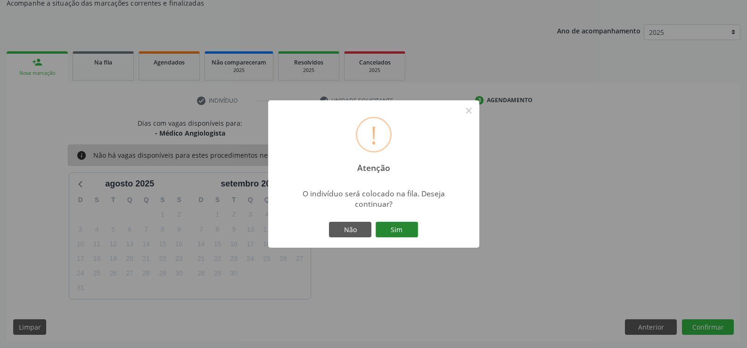
click at [392, 229] on button "Sim" at bounding box center [396, 230] width 42 height 16
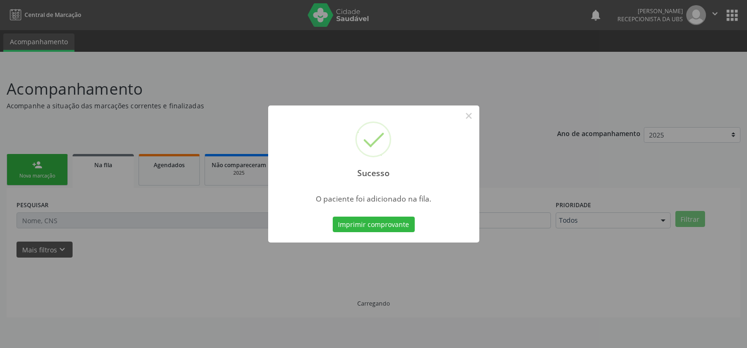
scroll to position [0, 0]
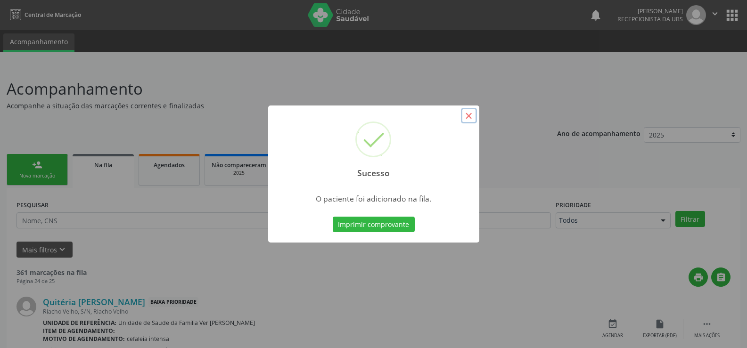
click at [472, 115] on button "×" at bounding box center [469, 116] width 16 height 16
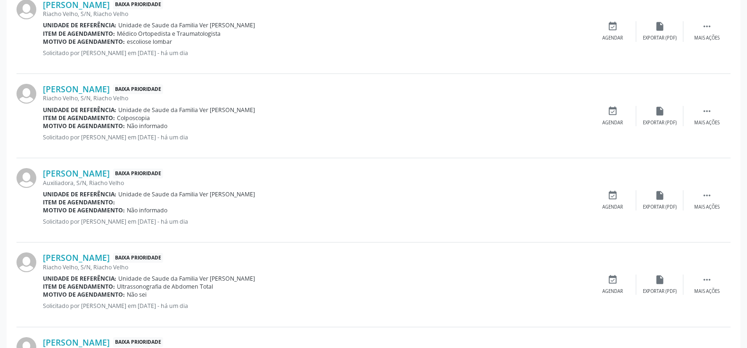
scroll to position [565, 0]
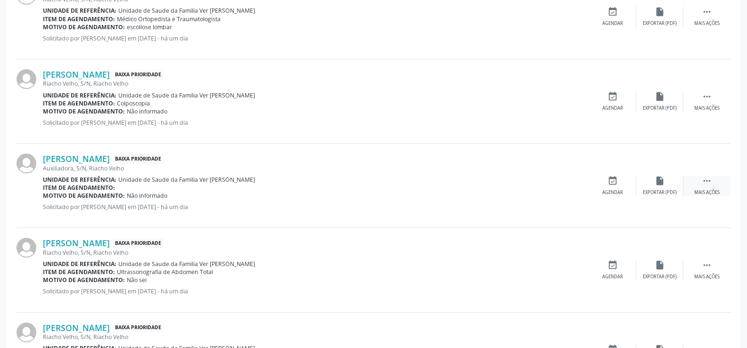
click at [707, 187] on div " Mais ações" at bounding box center [706, 186] width 47 height 20
click at [477, 187] on div "event_available Agendar" at bounding box center [471, 186] width 47 height 20
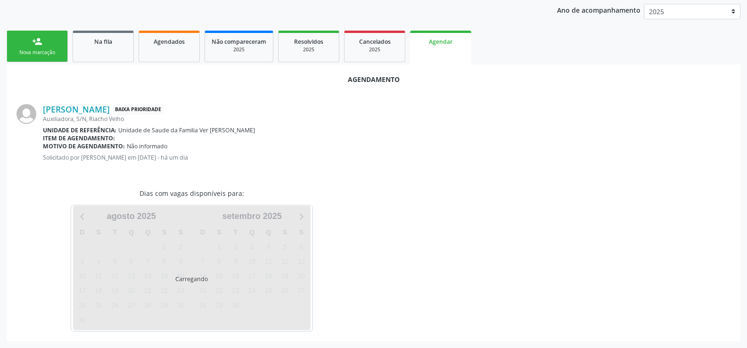
scroll to position [173, 0]
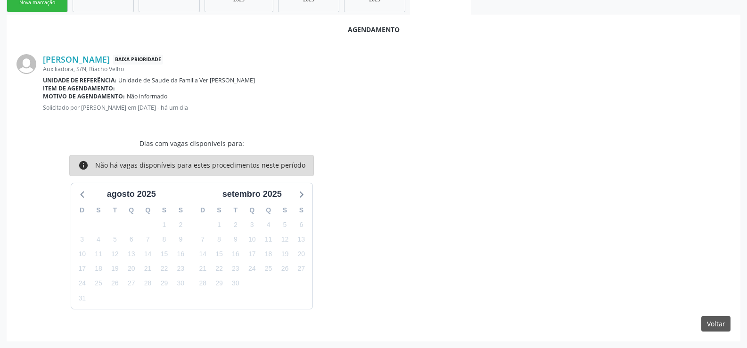
click at [146, 99] on span "Não informado" at bounding box center [147, 96] width 41 height 8
click at [137, 95] on span "Não informado" at bounding box center [147, 96] width 41 height 8
click at [138, 95] on span "Não informado" at bounding box center [147, 96] width 41 height 8
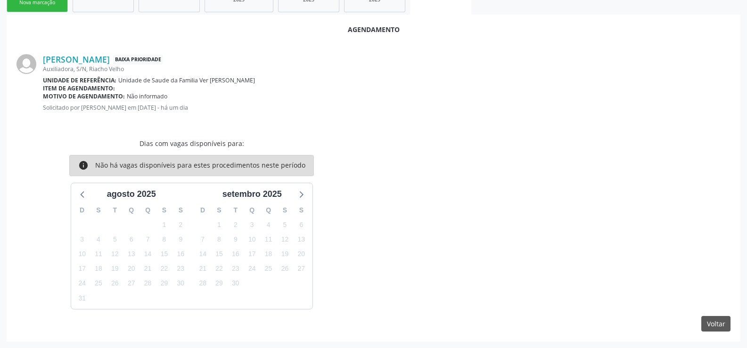
click at [265, 111] on p "Solicitado por [PERSON_NAME] em [DATE] - há um dia" at bounding box center [386, 108] width 687 height 8
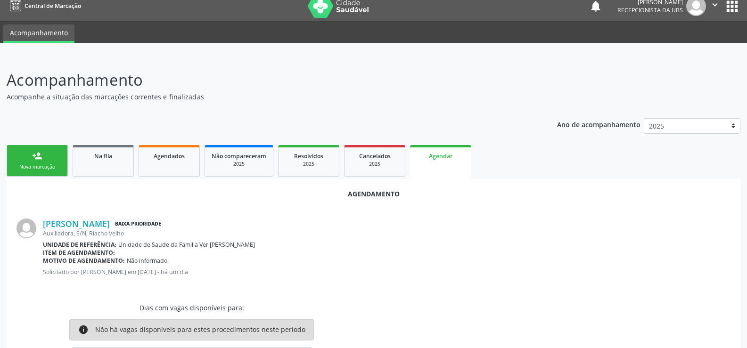
scroll to position [0, 0]
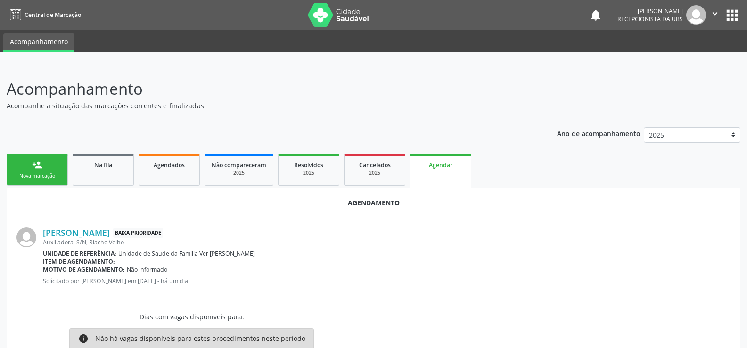
click at [39, 180] on link "person_add Nova marcação" at bounding box center [37, 170] width 61 height 32
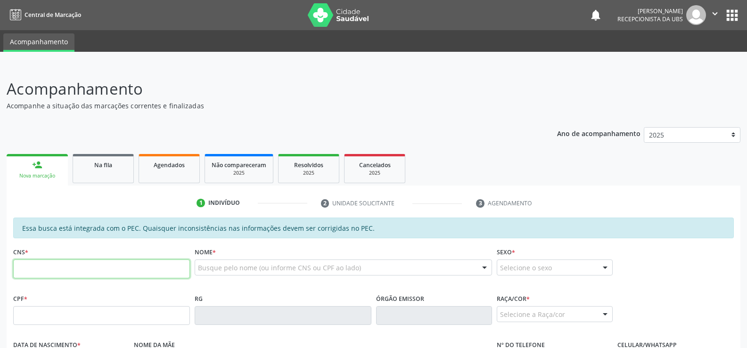
click at [39, 267] on input "text" at bounding box center [101, 269] width 177 height 19
type input "0"
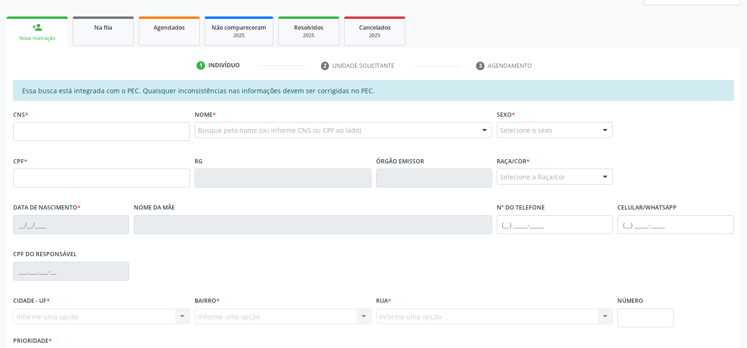
scroll to position [141, 0]
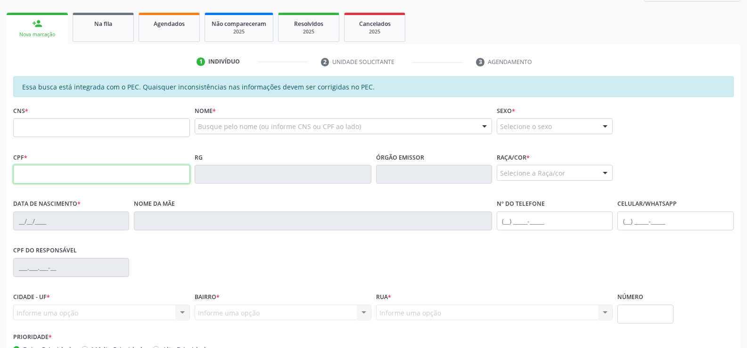
click at [26, 171] on input "text" at bounding box center [101, 174] width 177 height 19
type input "085.076.564-12"
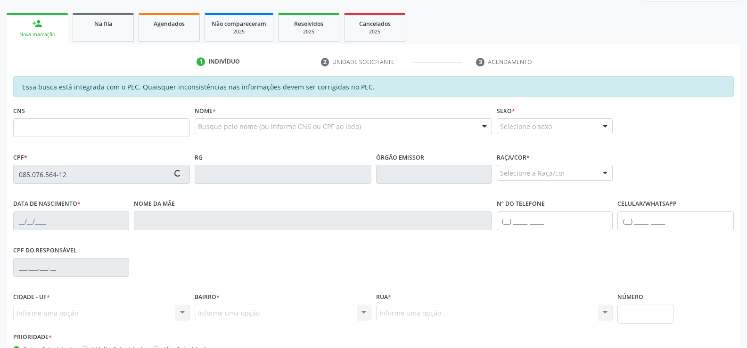
type input "700 3099 5723 1237"
type input "[DATE]"
type input "[PERSON_NAME]"
type input "[PHONE_NUMBER]"
type input "S/N"
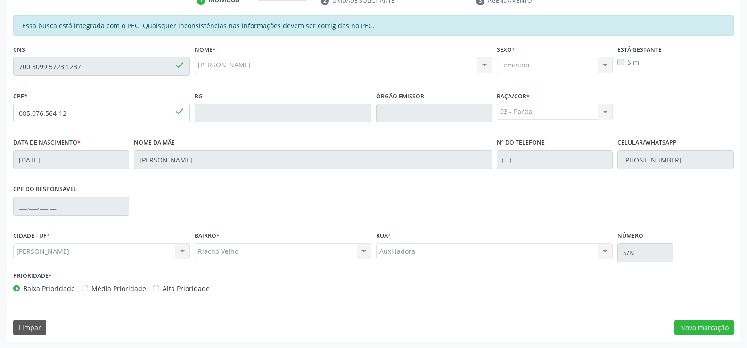
scroll to position [203, 0]
click at [706, 323] on button "Nova marcação" at bounding box center [703, 327] width 59 height 16
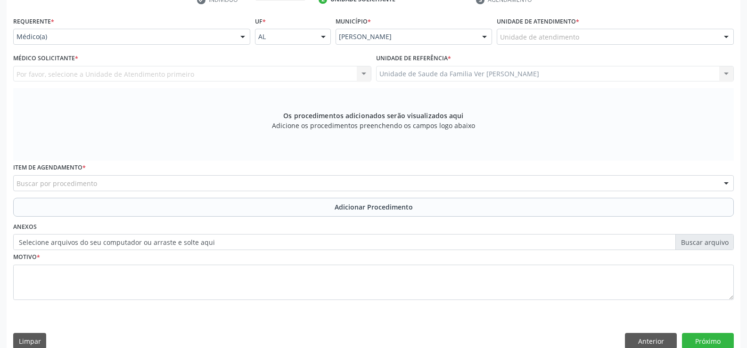
click at [728, 38] on div at bounding box center [726, 37] width 14 height 16
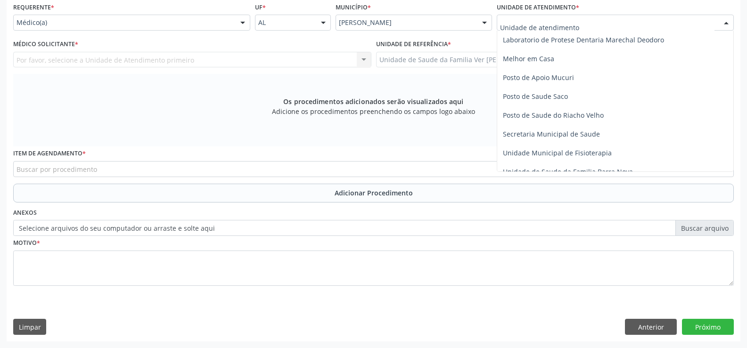
scroll to position [424, 0]
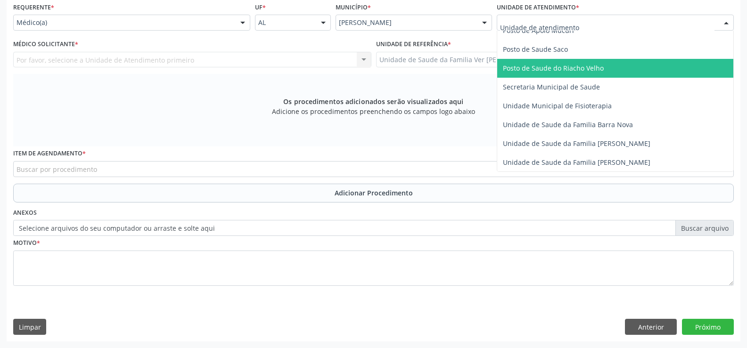
click at [626, 63] on span "Posto de Saude do Riacho Velho" at bounding box center [615, 68] width 236 height 19
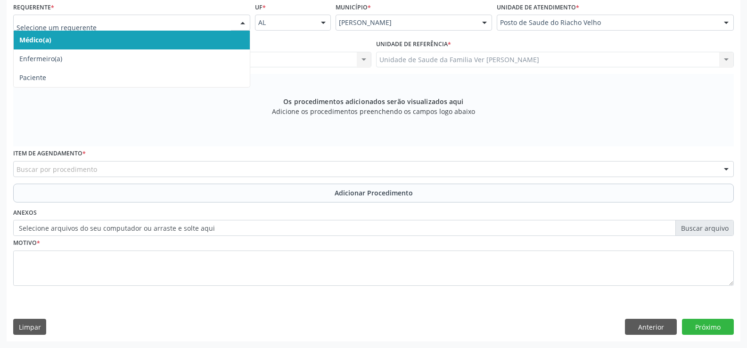
click at [240, 21] on div at bounding box center [243, 23] width 14 height 16
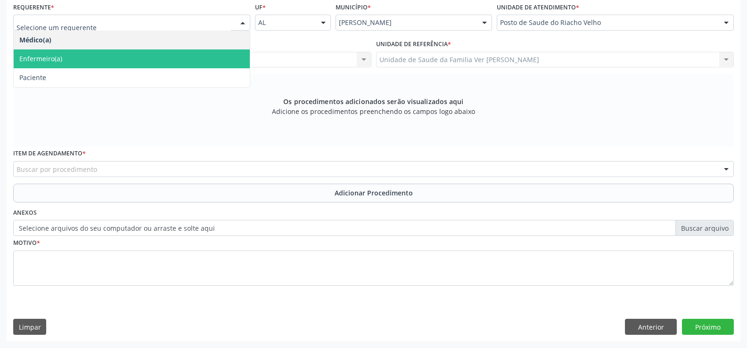
click at [155, 66] on span "Enfermeiro(a)" at bounding box center [132, 58] width 236 height 19
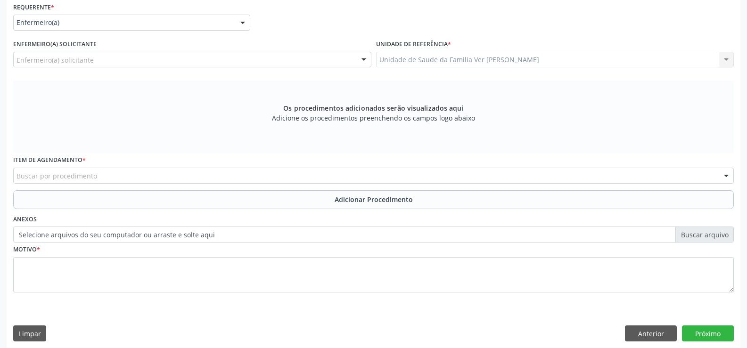
click at [251, 24] on div "Requerente * Enfermeiro(a) Médico(a) Enfermeiro(a) Paciente Nenhum resultado en…" at bounding box center [132, 18] width 242 height 37
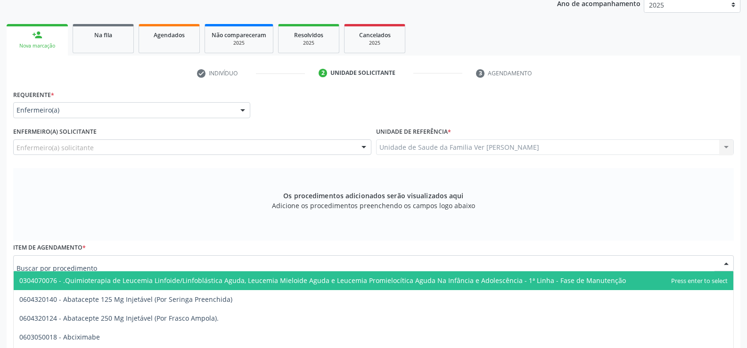
scroll to position [224, 0]
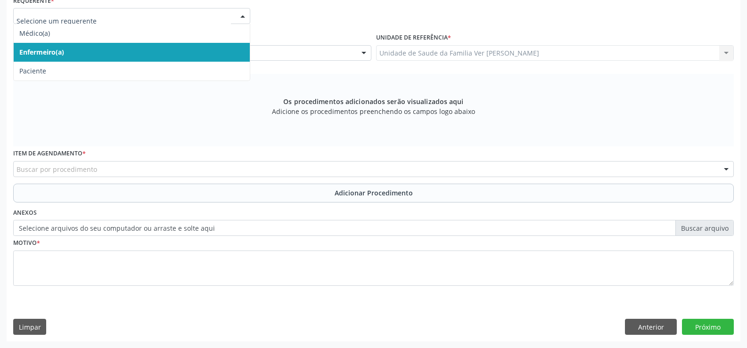
click at [244, 16] on div at bounding box center [243, 16] width 14 height 16
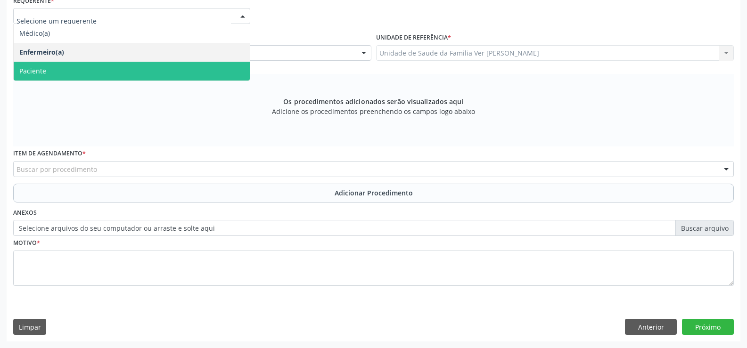
click at [114, 68] on span "Paciente" at bounding box center [132, 71] width 236 height 19
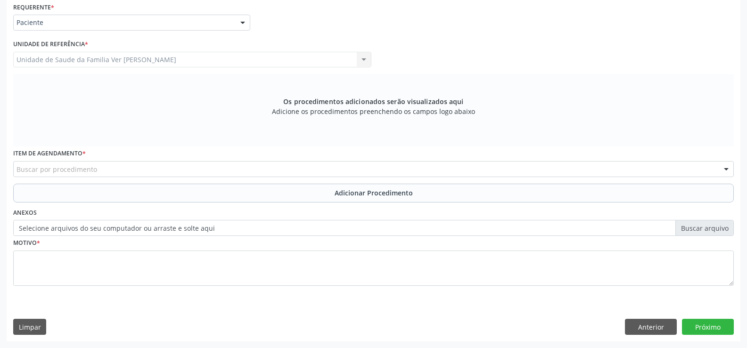
scroll to position [218, 0]
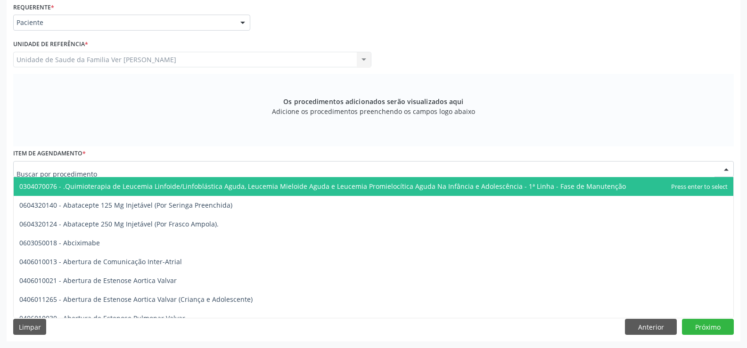
click at [54, 163] on div at bounding box center [373, 169] width 720 height 16
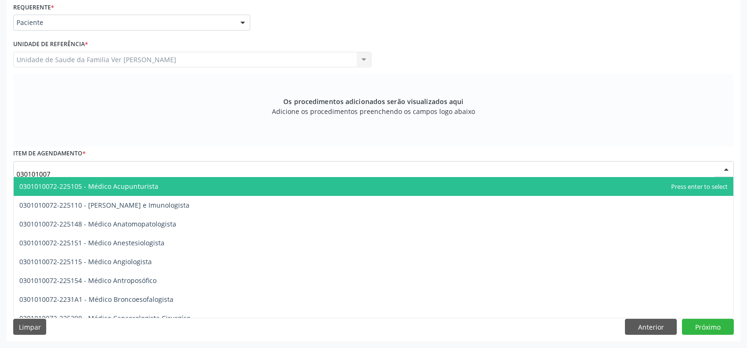
type input "0301010072"
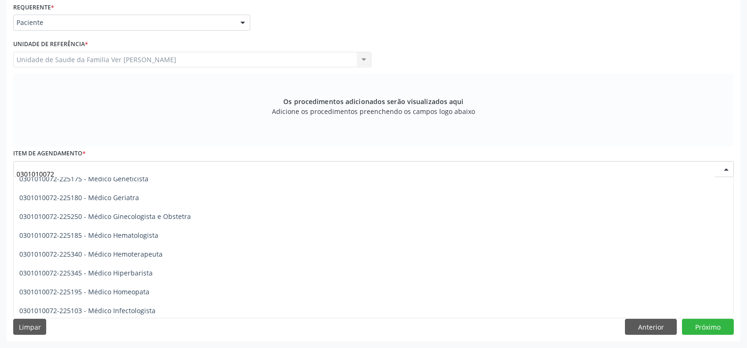
scroll to position [500, 0]
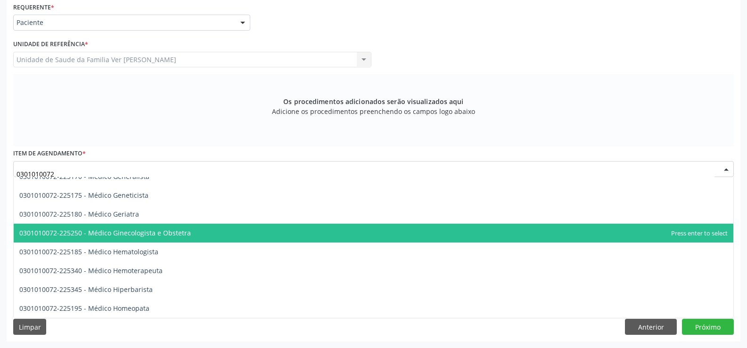
click at [227, 232] on span "0301010072-225250 - Médico Ginecologista e Obstetra" at bounding box center [373, 233] width 719 height 19
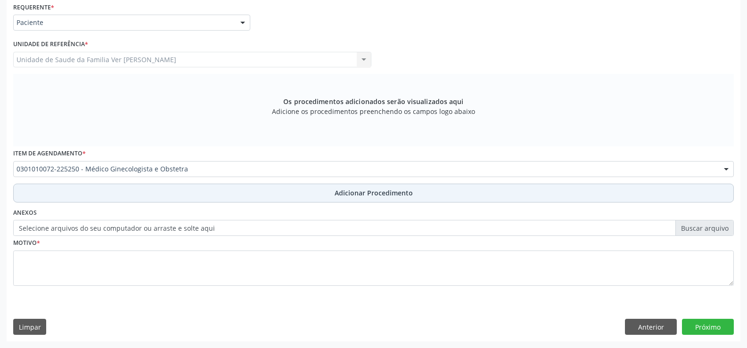
click at [354, 193] on span "Adicionar Procedimento" at bounding box center [374, 193] width 78 height 10
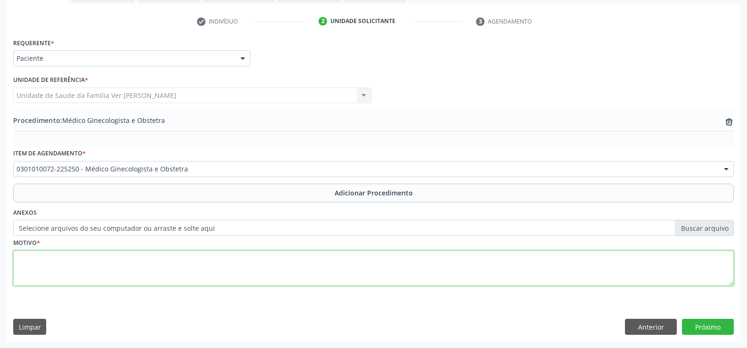
click at [45, 264] on textarea at bounding box center [373, 269] width 720 height 36
type textarea "menstruação irregular.solicito avaliação"
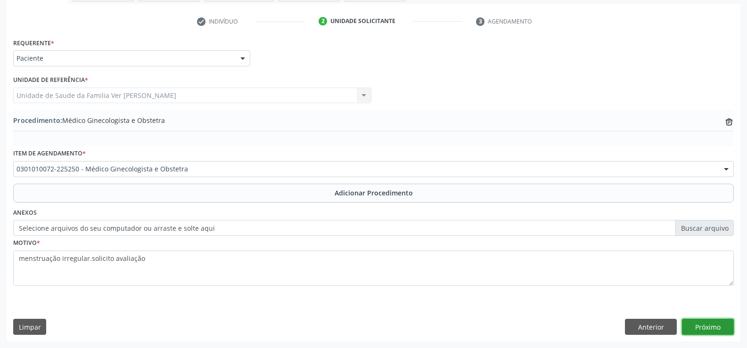
click at [710, 323] on button "Próximo" at bounding box center [708, 327] width 52 height 16
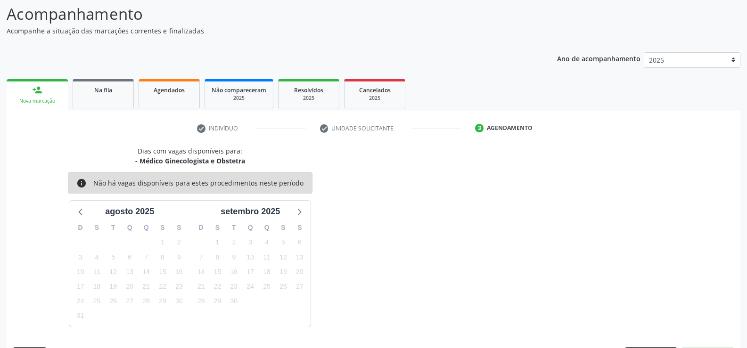
scroll to position [103, 0]
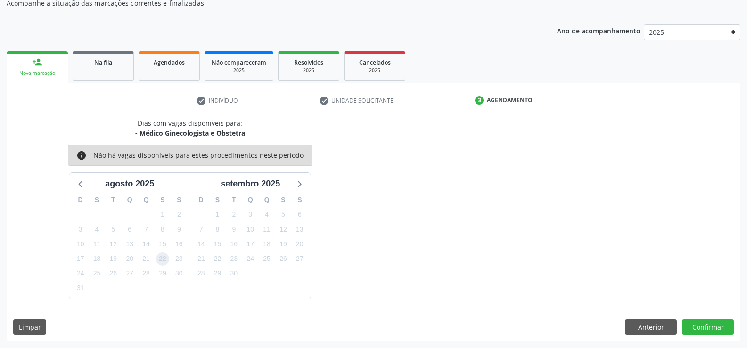
click at [162, 258] on span "22" at bounding box center [162, 259] width 13 height 13
click at [702, 325] on button "Confirmar" at bounding box center [708, 327] width 52 height 16
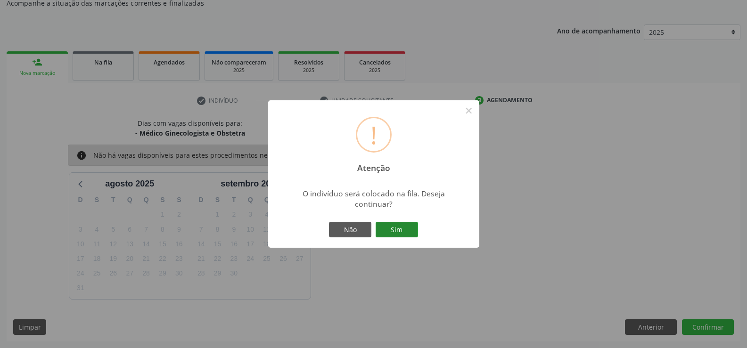
click at [400, 232] on button "Sim" at bounding box center [396, 230] width 42 height 16
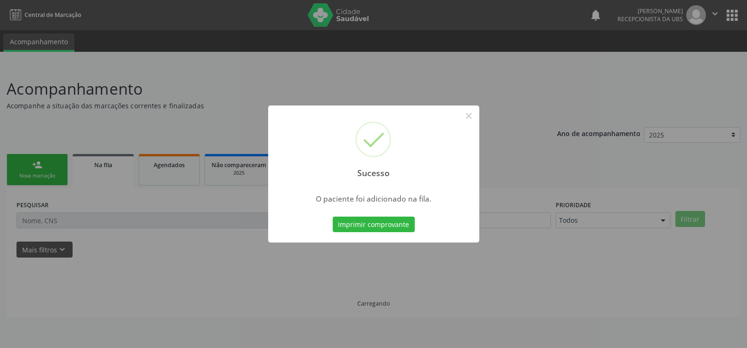
scroll to position [0, 0]
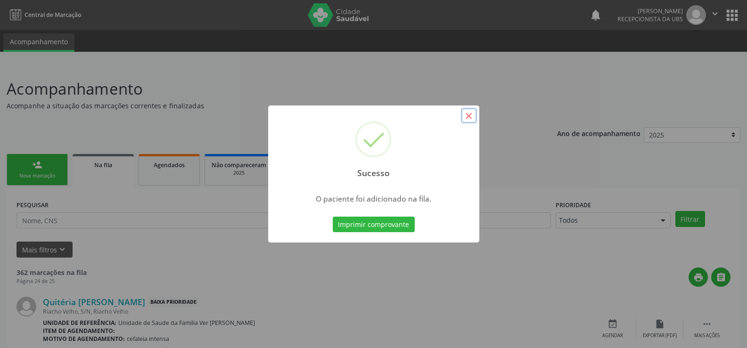
click at [465, 117] on button "×" at bounding box center [469, 116] width 16 height 16
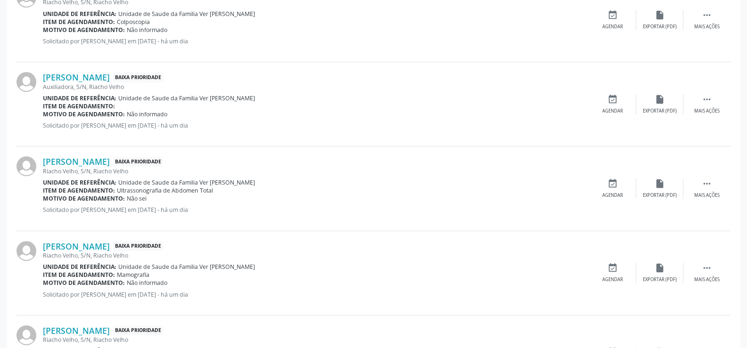
scroll to position [660, 0]
